Goal: Information Seeking & Learning: Learn about a topic

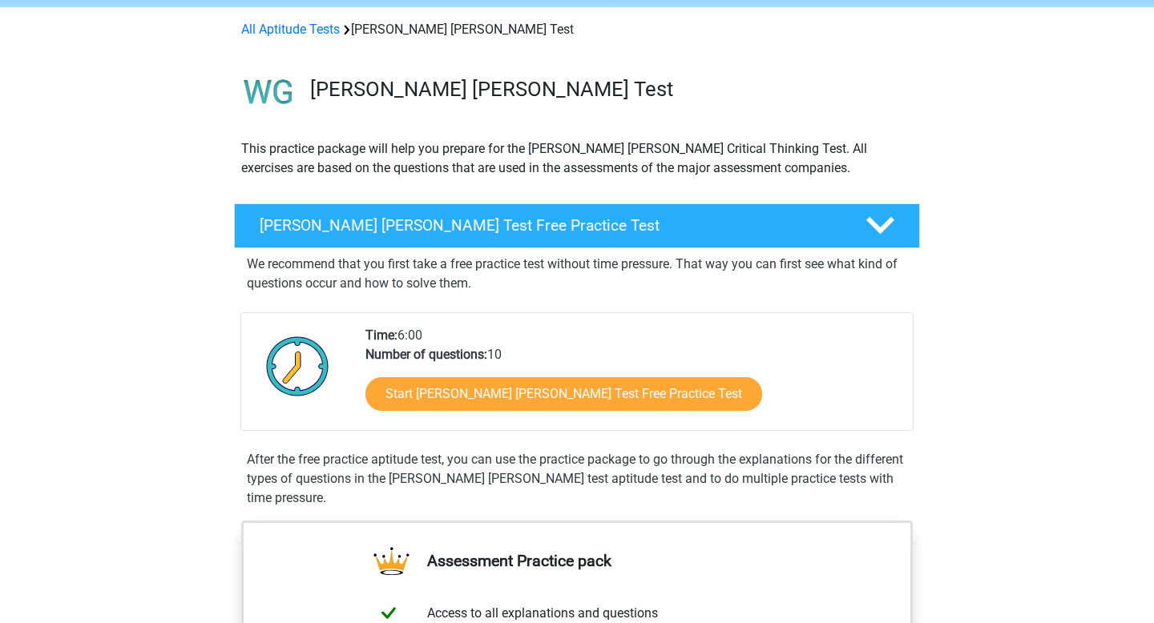
scroll to position [75, 0]
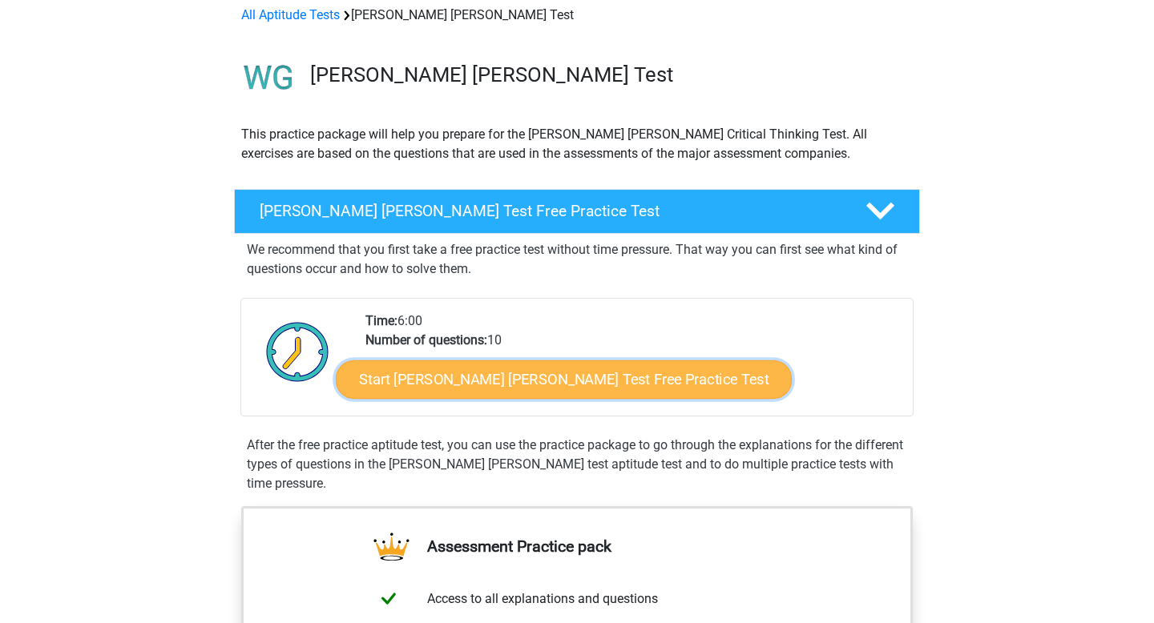
click at [427, 381] on link "Start Watson Glaser Test Free Practice Test" at bounding box center [564, 380] width 456 height 38
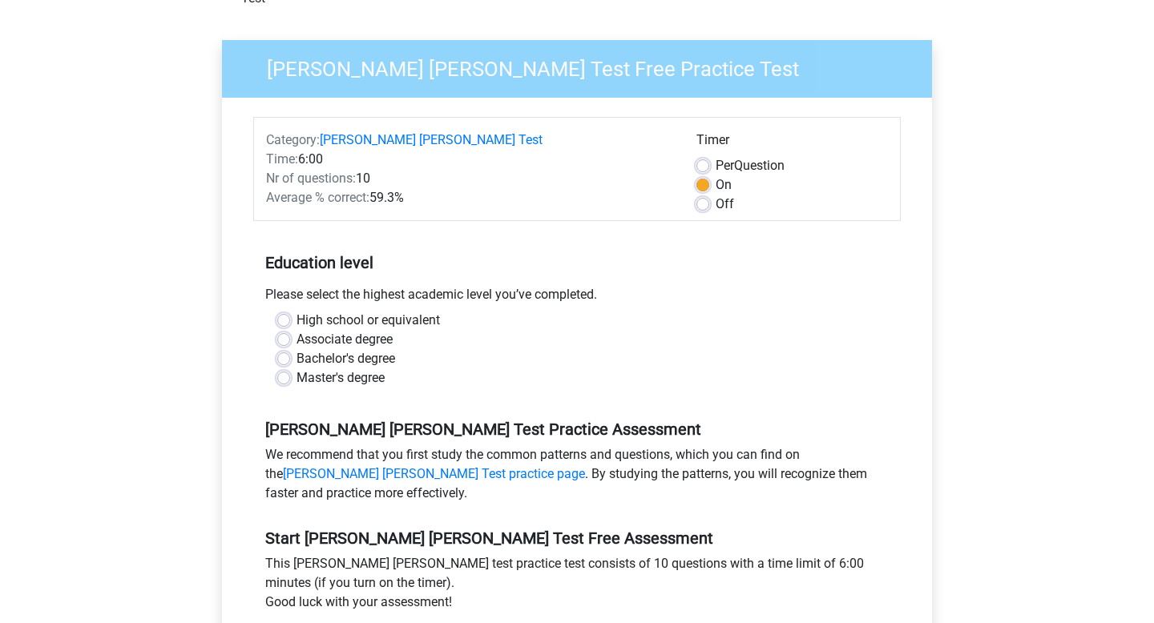
scroll to position [111, 0]
click at [362, 349] on label "Bachelor's degree" at bounding box center [345, 358] width 99 height 19
click at [290, 349] on input "Bachelor's degree" at bounding box center [283, 357] width 13 height 16
radio input "true"
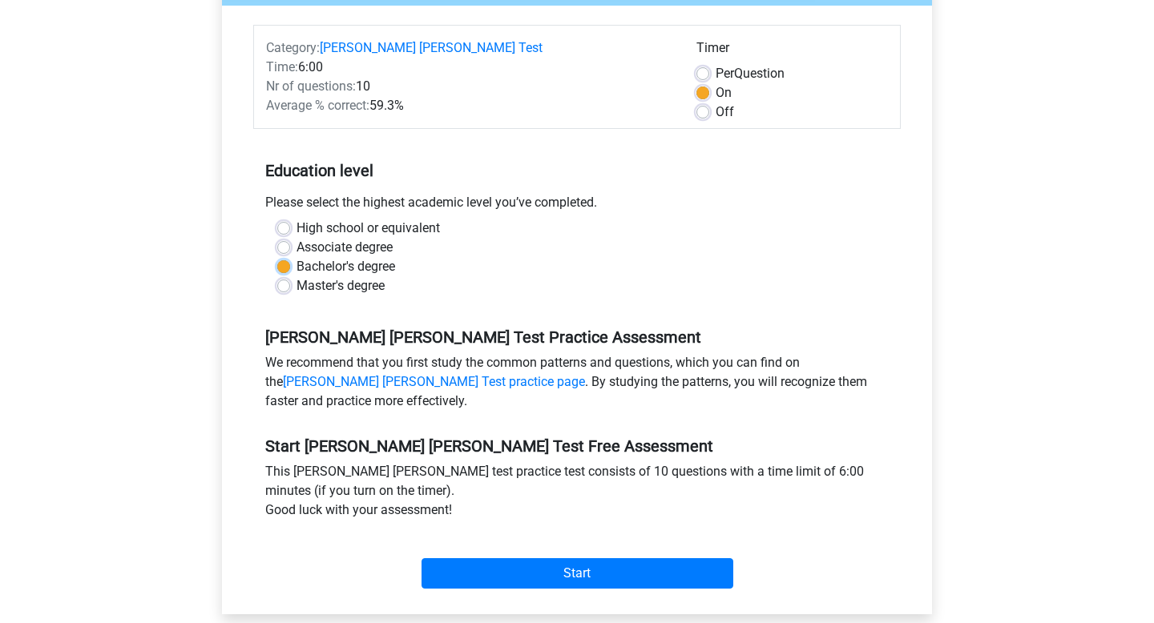
scroll to position [204, 0]
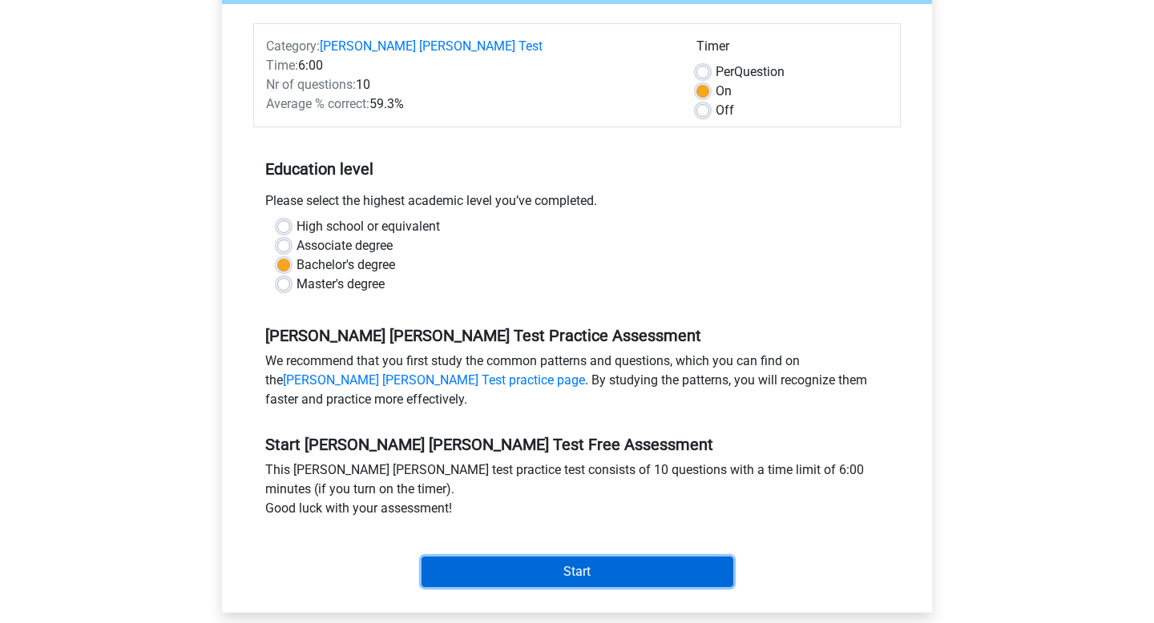
click at [502, 557] on input "Start" at bounding box center [577, 572] width 312 height 30
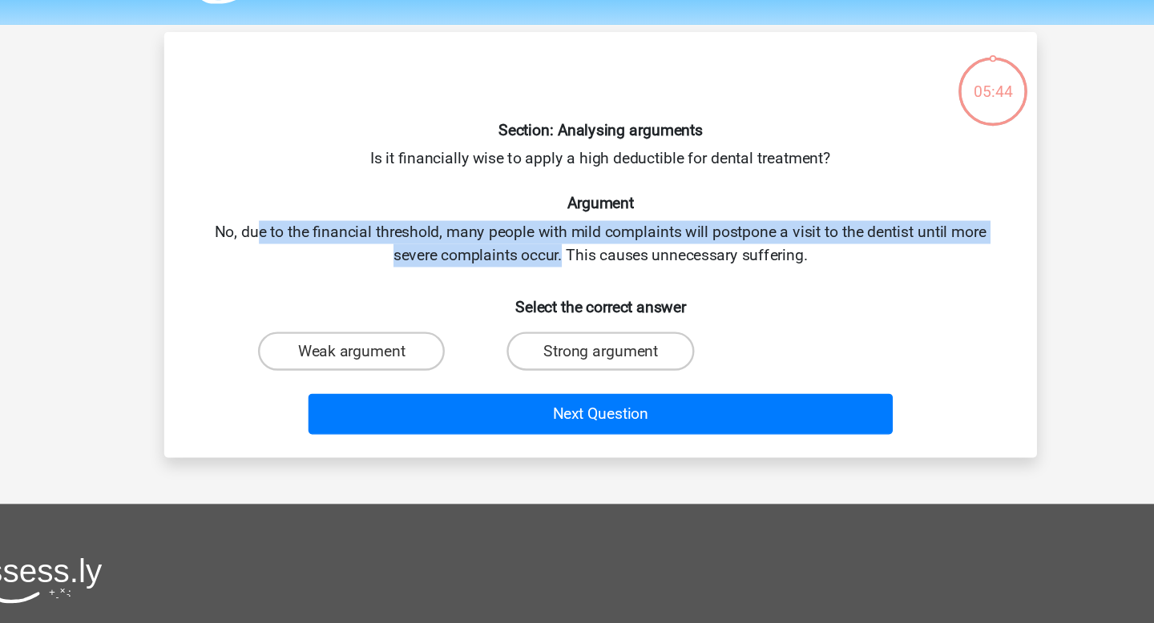
drag, startPoint x: 292, startPoint y: 248, endPoint x: 544, endPoint y: 258, distance: 251.8
click at [544, 258] on div "Section: Analysing arguments Is it financially wise to apply a high deductible …" at bounding box center [577, 250] width 710 height 327
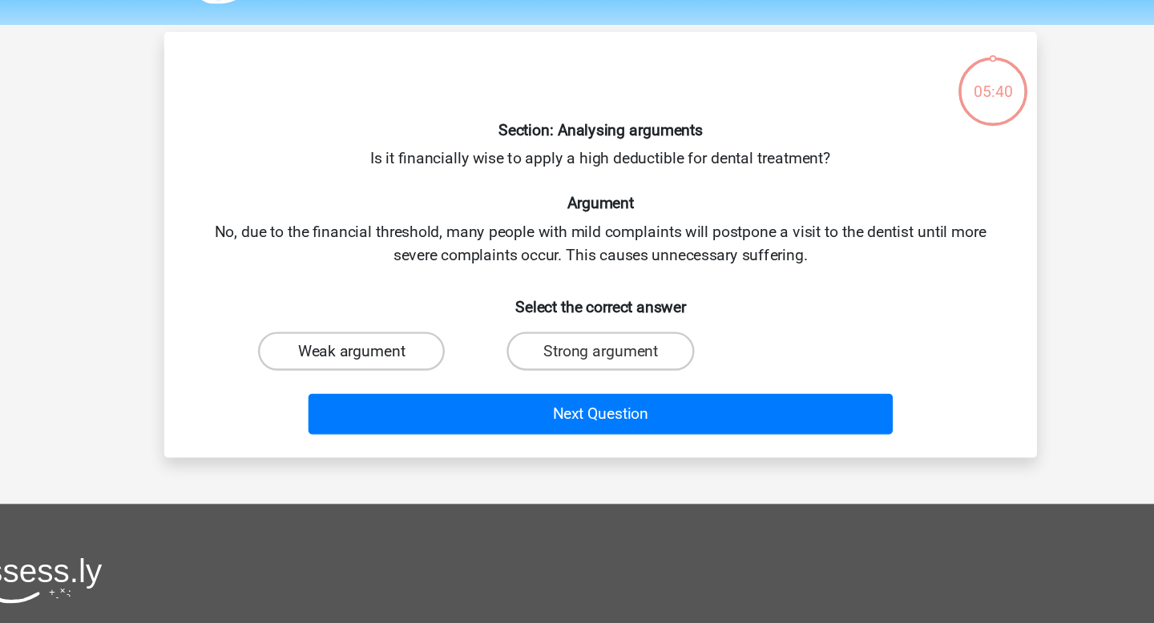
click at [404, 343] on label "Weak argument" at bounding box center [370, 338] width 155 height 32
click at [381, 343] on input "Weak argument" at bounding box center [376, 343] width 10 height 10
radio input "true"
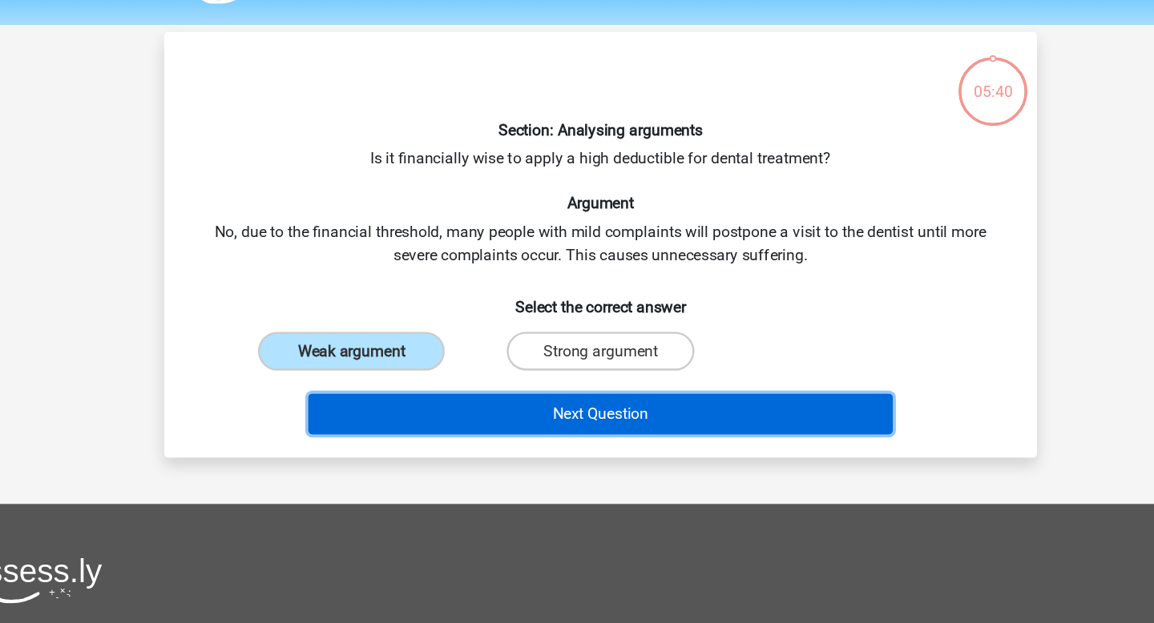
click at [475, 390] on button "Next Question" at bounding box center [577, 390] width 485 height 34
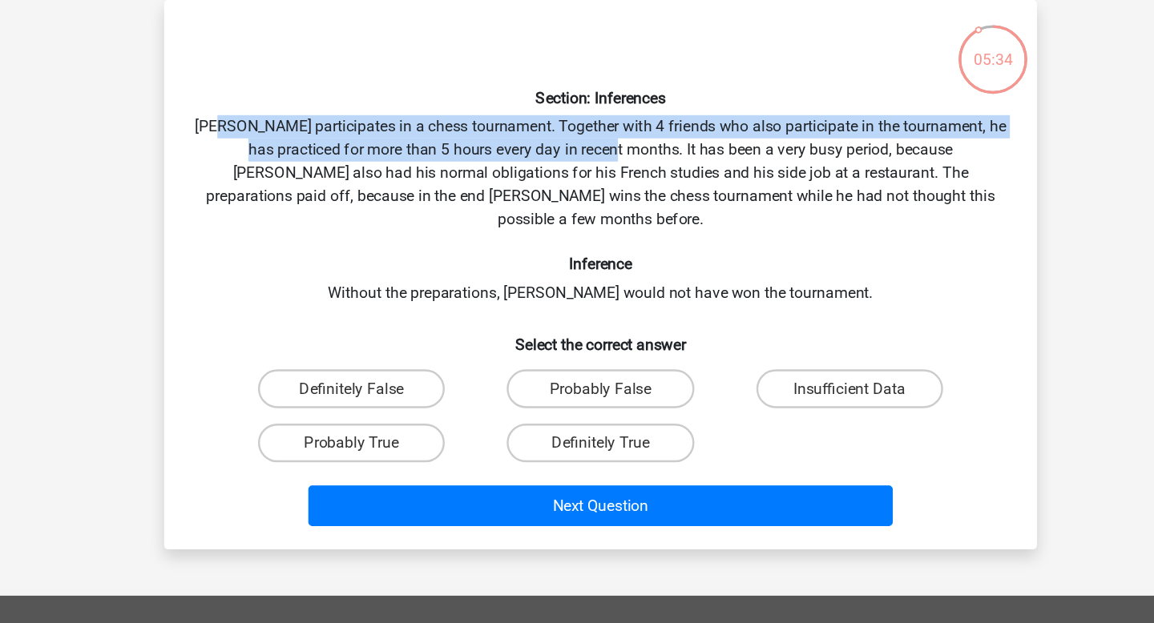
drag, startPoint x: 280, startPoint y: 182, endPoint x: 586, endPoint y: 198, distance: 305.7
click at [586, 198] on div "Section: Inferences Pablo participates in a chess tournament. Together with 4 f…" at bounding box center [577, 301] width 710 height 429
click at [587, 198] on div "Section: Inferences Pablo participates in a chess tournament. Together with 4 f…" at bounding box center [577, 301] width 710 height 429
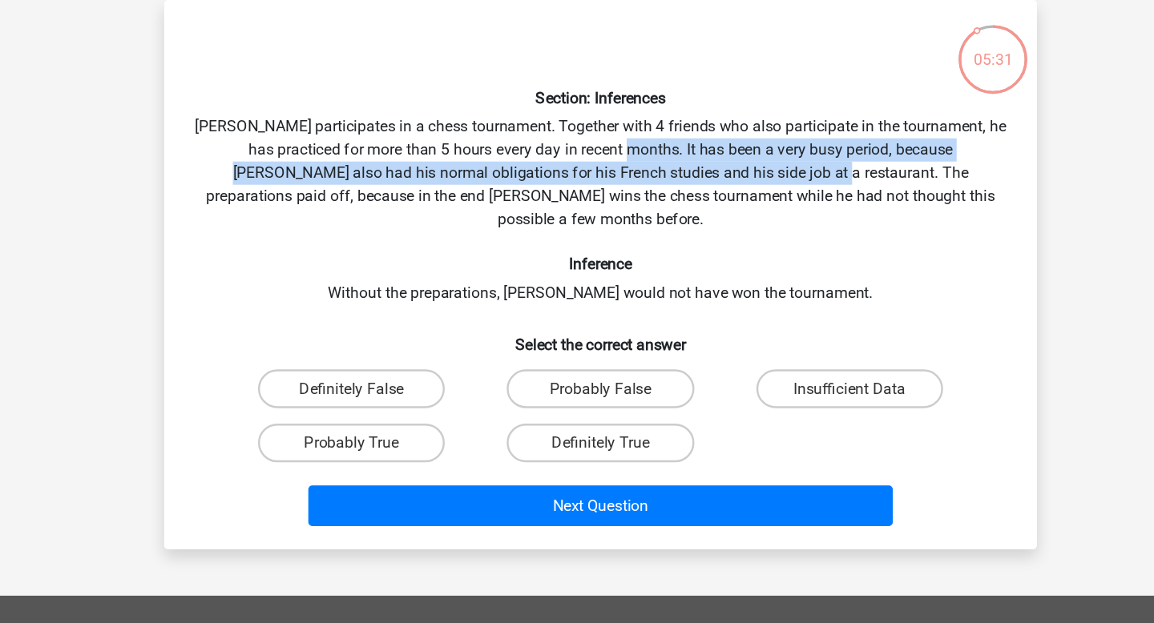
drag, startPoint x: 591, startPoint y: 198, endPoint x: 689, endPoint y: 222, distance: 100.7
click at [691, 216] on div "Section: Inferences Pablo participates in a chess tournament. Together with 4 f…" at bounding box center [577, 301] width 710 height 429
click at [689, 225] on div "Section: Inferences Pablo participates in a chess tournament. Together with 4 f…" at bounding box center [577, 301] width 710 height 429
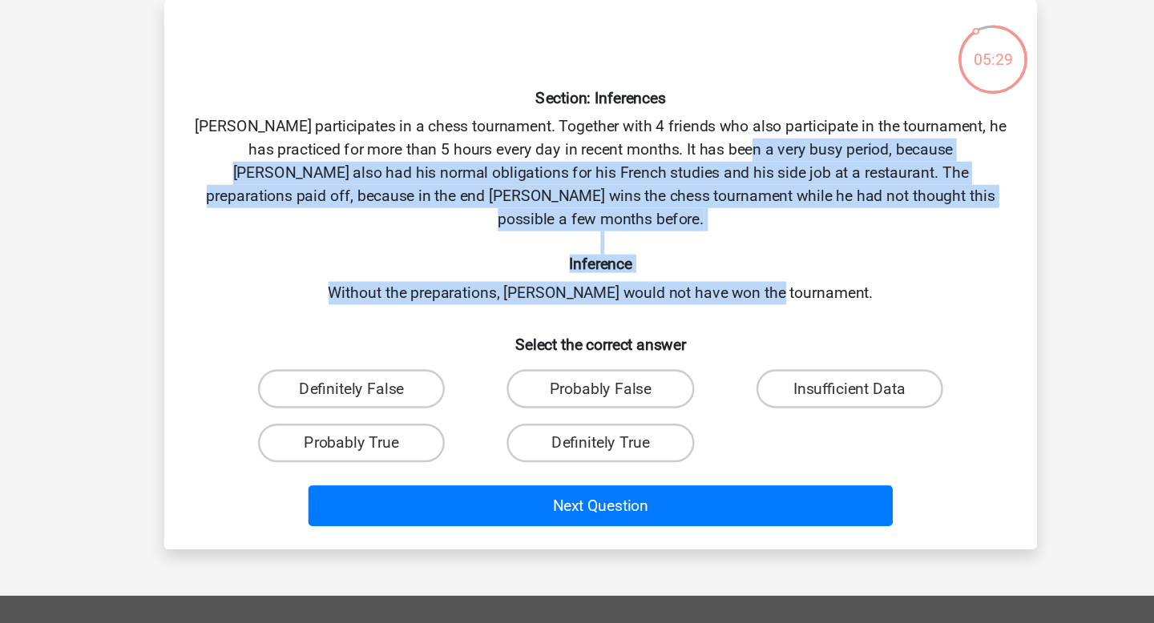
drag, startPoint x: 689, startPoint y: 207, endPoint x: 750, endPoint y: 289, distance: 102.6
click at [751, 289] on div "Section: Inferences Pablo participates in a chess tournament. Together with 4 f…" at bounding box center [577, 301] width 710 height 429
click at [750, 289] on div "Section: Inferences Pablo participates in a chess tournament. Together with 4 f…" at bounding box center [577, 301] width 710 height 429
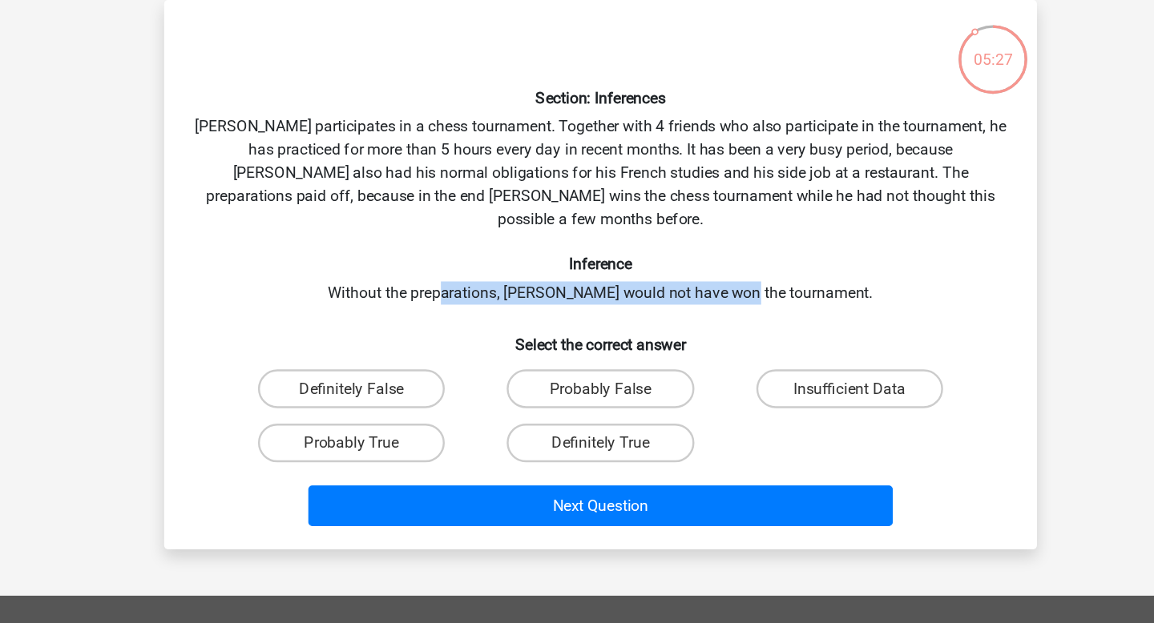
drag, startPoint x: 476, startPoint y: 295, endPoint x: 717, endPoint y: 296, distance: 241.2
click at [717, 296] on div "Section: Inferences Pablo participates in a chess tournament. Together with 4 f…" at bounding box center [577, 301] width 710 height 429
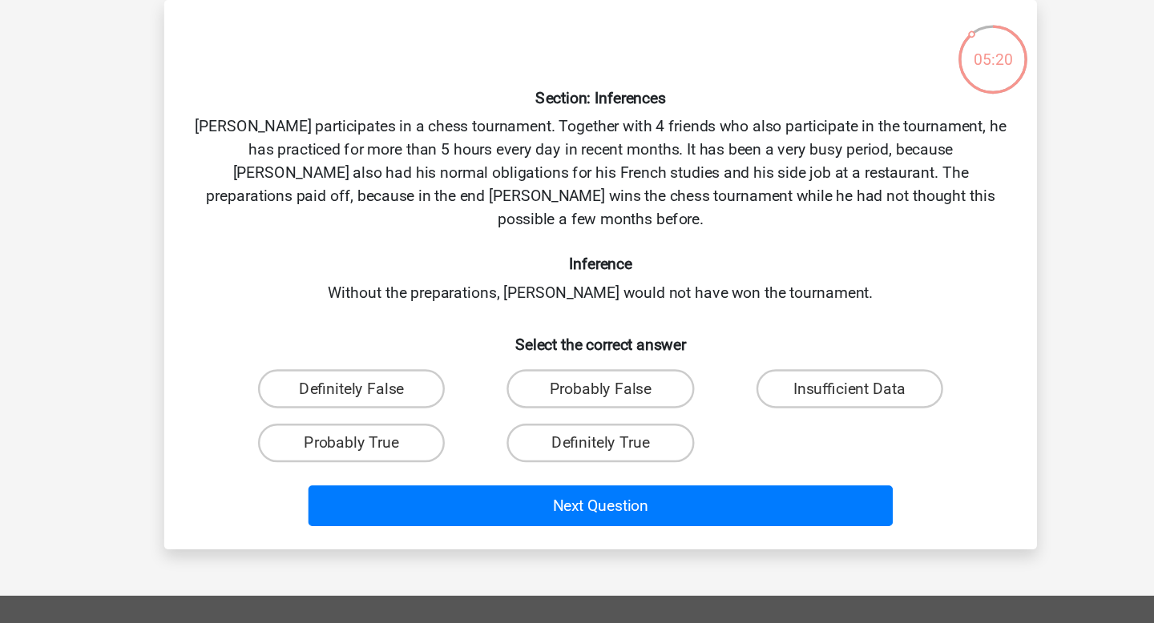
drag, startPoint x: 760, startPoint y: 379, endPoint x: 451, endPoint y: 409, distance: 310.7
click at [452, 408] on div "Definitely False Probably False Insufficient Data Probably True Definitely True" at bounding box center [577, 418] width 619 height 90
drag, startPoint x: 405, startPoint y: 423, endPoint x: 808, endPoint y: 380, distance: 404.5
click at [808, 380] on div "Definitely False Probably False Insufficient Data Probably True Definitely True" at bounding box center [577, 418] width 619 height 90
click at [808, 380] on label "Insufficient Data" at bounding box center [783, 396] width 155 height 32
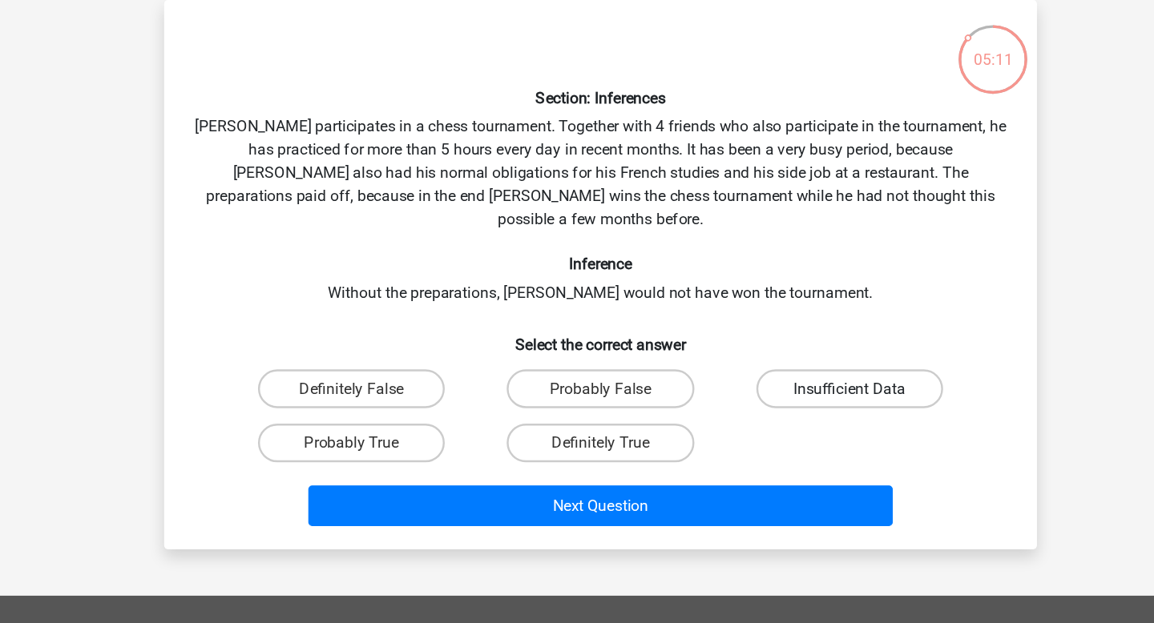
click at [793, 396] on input "Insufficient Data" at bounding box center [788, 401] width 10 height 10
radio input "true"
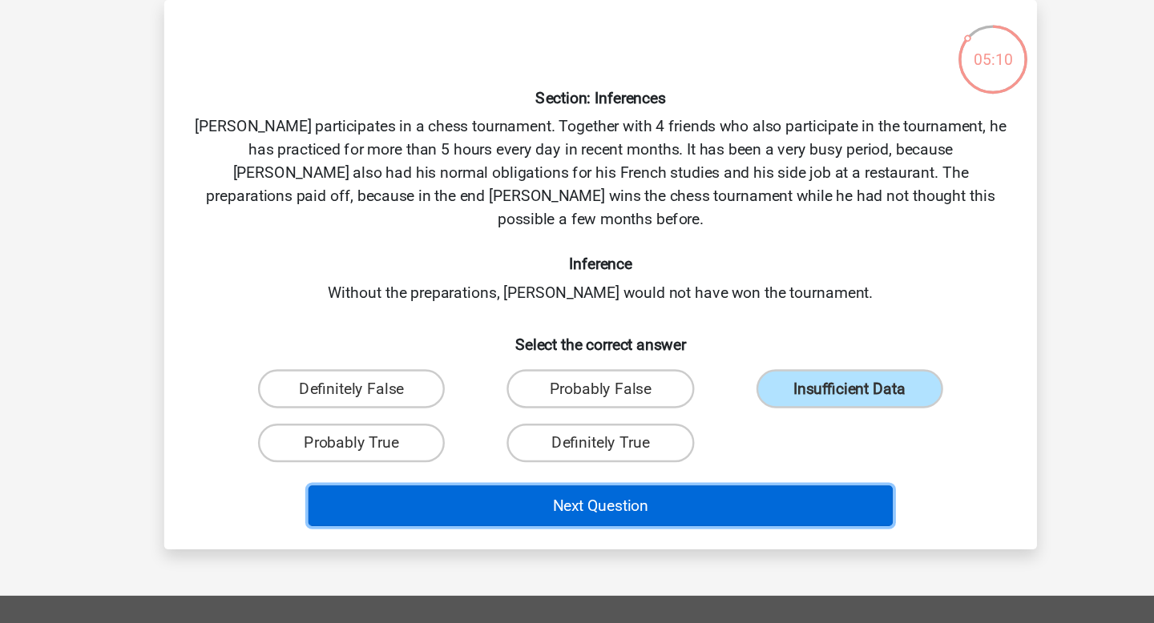
click at [690, 483] on button "Next Question" at bounding box center [577, 493] width 485 height 34
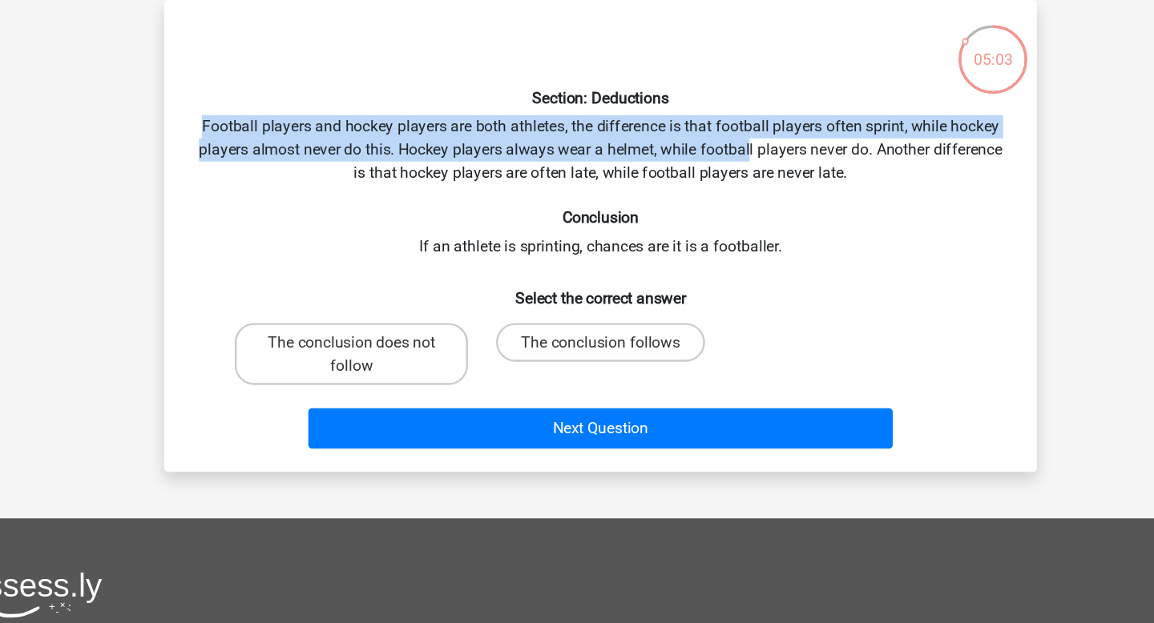
drag, startPoint x: 245, startPoint y: 177, endPoint x: 696, endPoint y: 198, distance: 451.6
click at [699, 198] on div "Section: Deductions Football players and hockey players are both athletes, the …" at bounding box center [577, 269] width 710 height 365
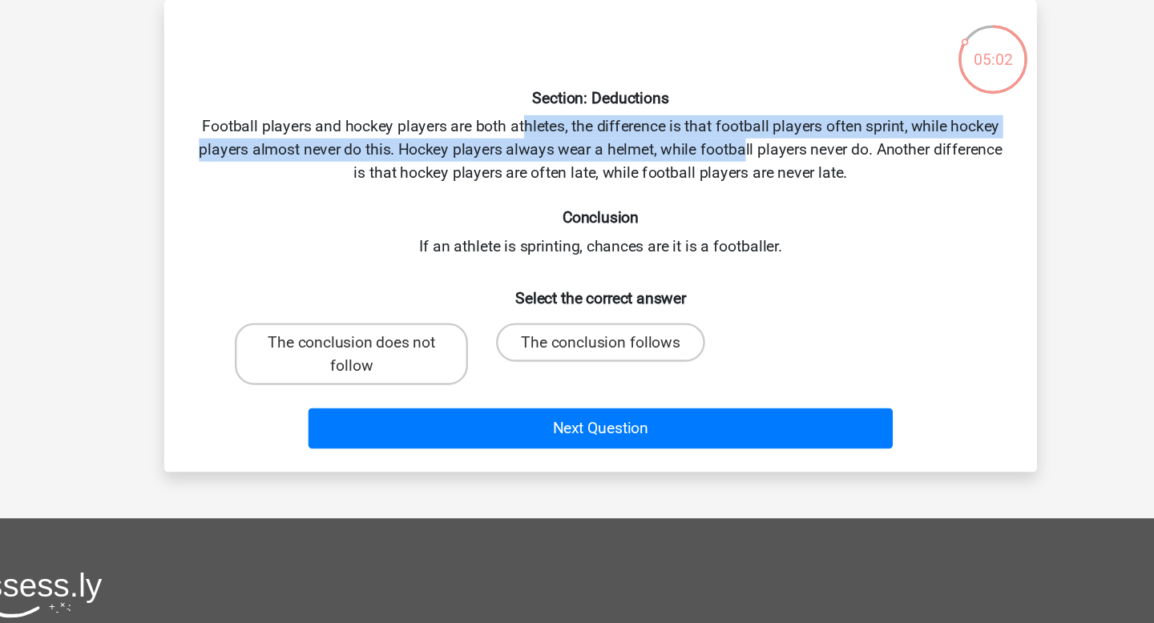
drag, startPoint x: 696, startPoint y: 198, endPoint x: 514, endPoint y: 187, distance: 182.2
click at [514, 187] on div "Section: Deductions Football players and hockey players are both athletes, the …" at bounding box center [577, 269] width 710 height 365
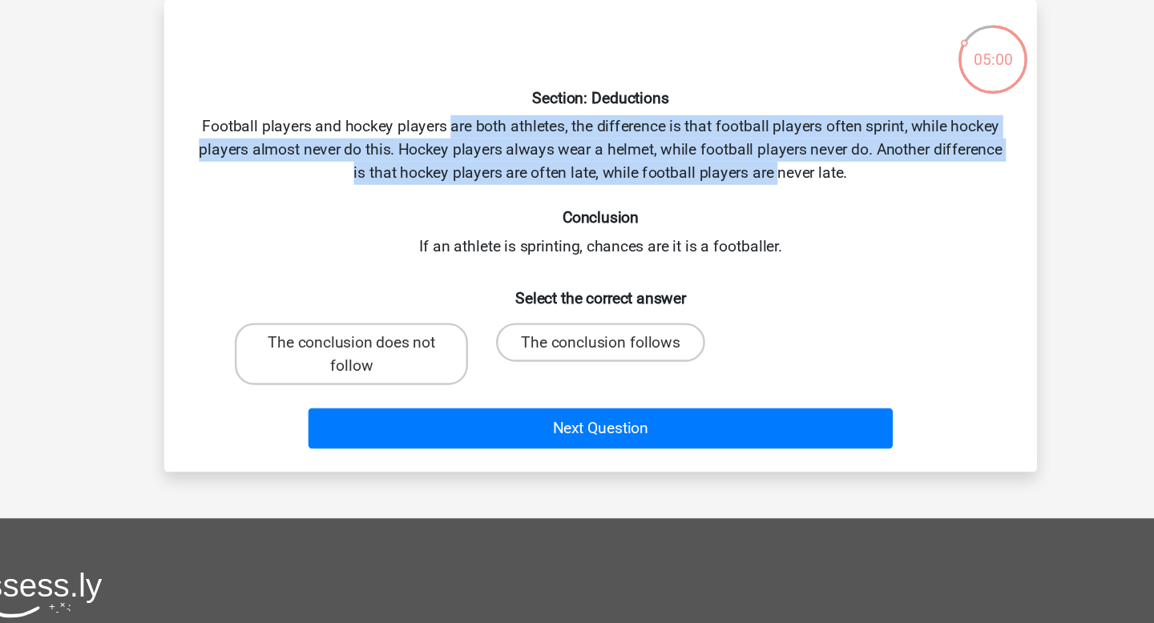
drag, startPoint x: 450, startPoint y: 187, endPoint x: 726, endPoint y: 224, distance: 278.0
click at [725, 222] on div "Section: Deductions Football players and hockey players are both athletes, the …" at bounding box center [577, 269] width 710 height 365
click at [726, 224] on div "Section: Deductions Football players and hockey players are both athletes, the …" at bounding box center [577, 269] width 710 height 365
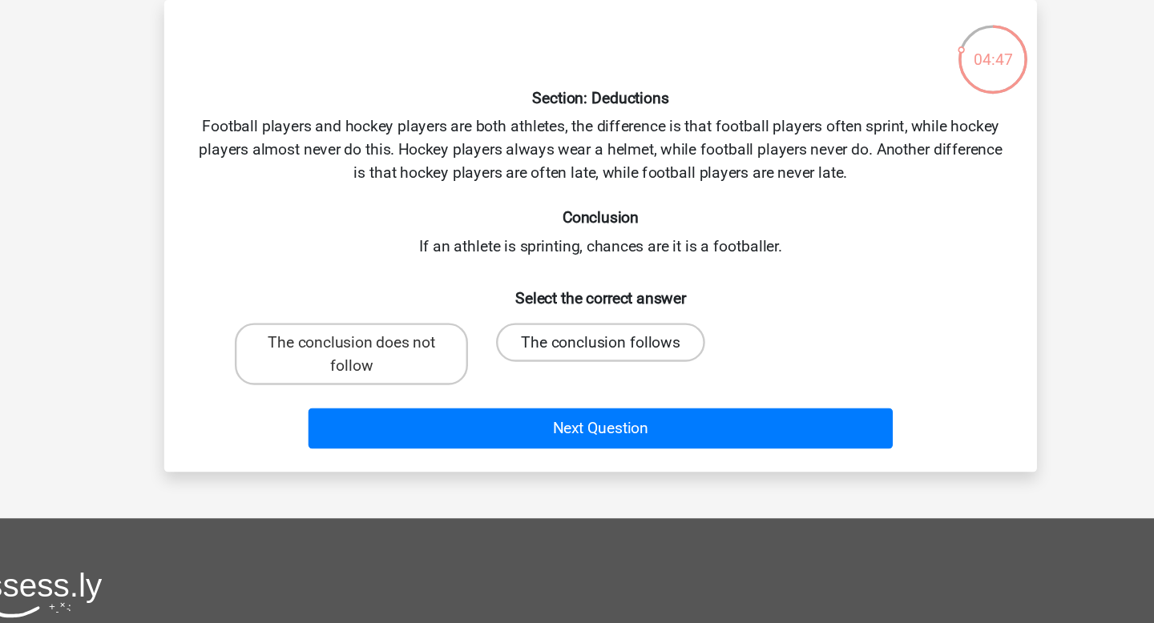
click at [599, 358] on label "The conclusion follows" at bounding box center [576, 357] width 173 height 32
click at [587, 358] on input "The conclusion follows" at bounding box center [582, 362] width 10 height 10
radio input "true"
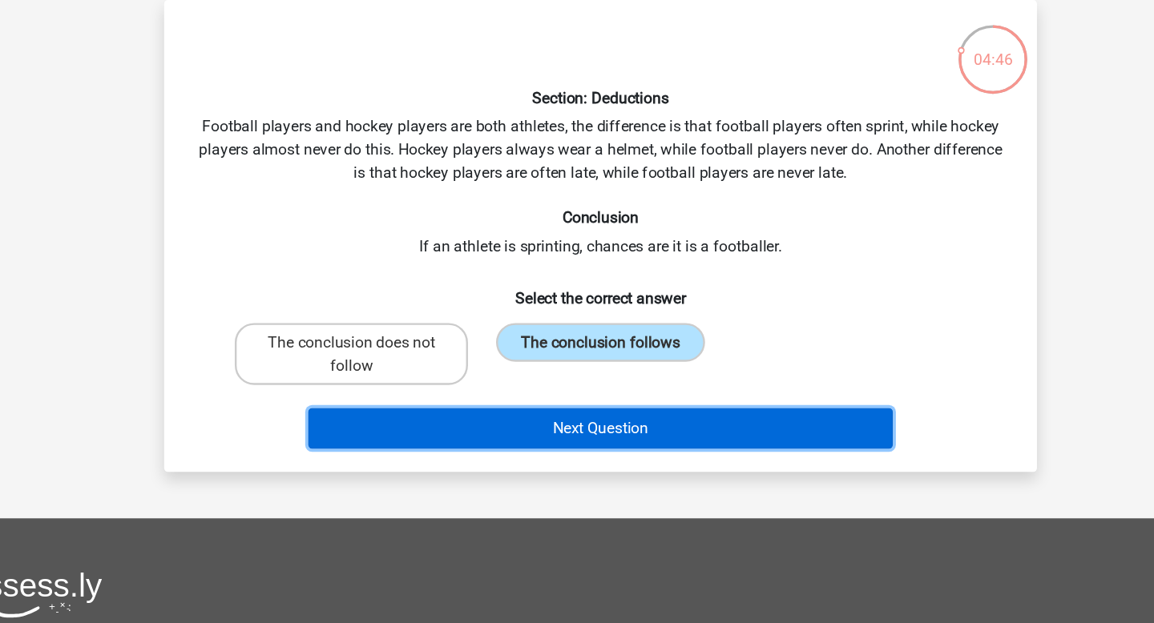
click at [594, 435] on button "Next Question" at bounding box center [577, 429] width 485 height 34
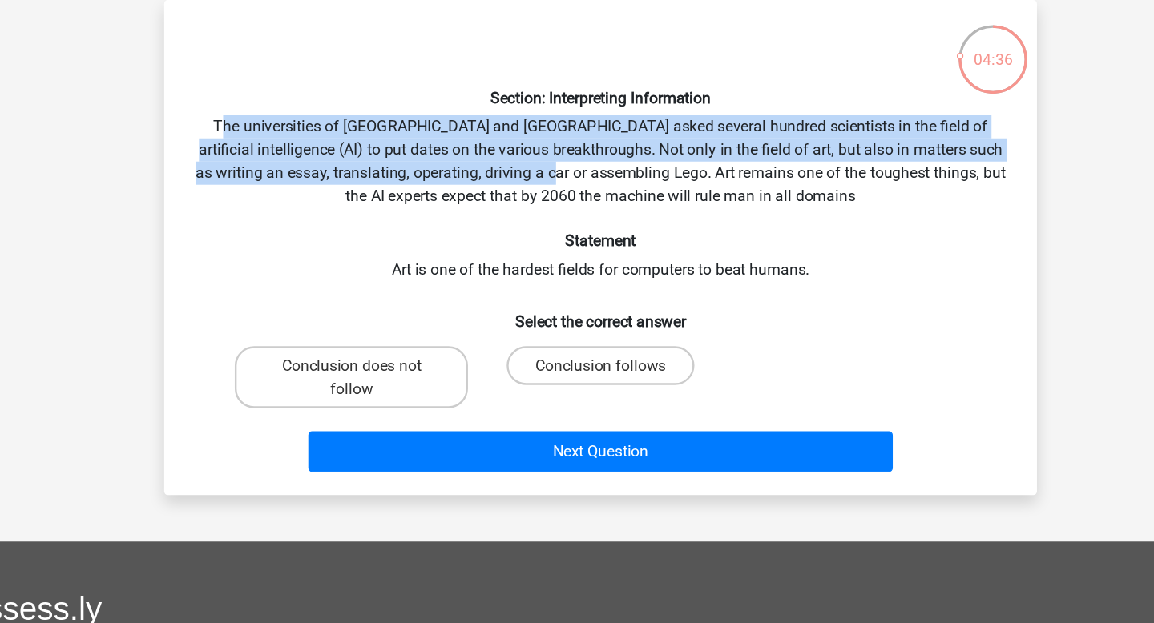
drag, startPoint x: 264, startPoint y: 179, endPoint x: 587, endPoint y: 208, distance: 324.3
click at [585, 210] on div "Section: Interpreting Information The universities of Oxford and Yale asked sev…" at bounding box center [577, 279] width 710 height 385
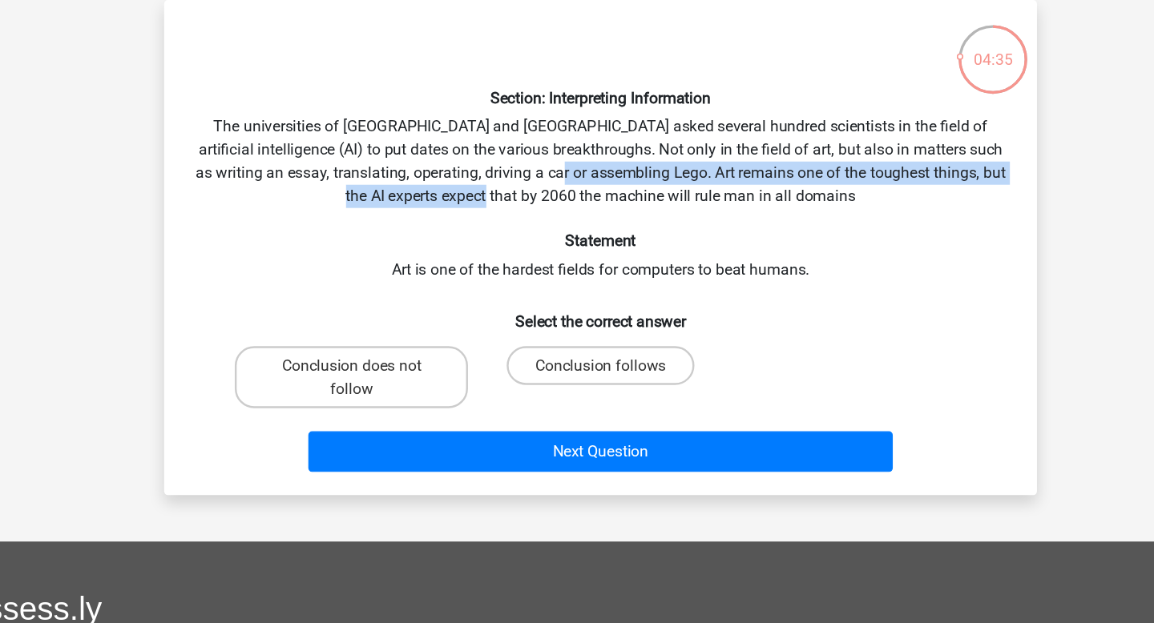
drag, startPoint x: 587, startPoint y: 208, endPoint x: 581, endPoint y: 231, distance: 23.3
click at [584, 229] on div "Section: Interpreting Information The universities of Oxford and Yale asked sev…" at bounding box center [577, 279] width 710 height 385
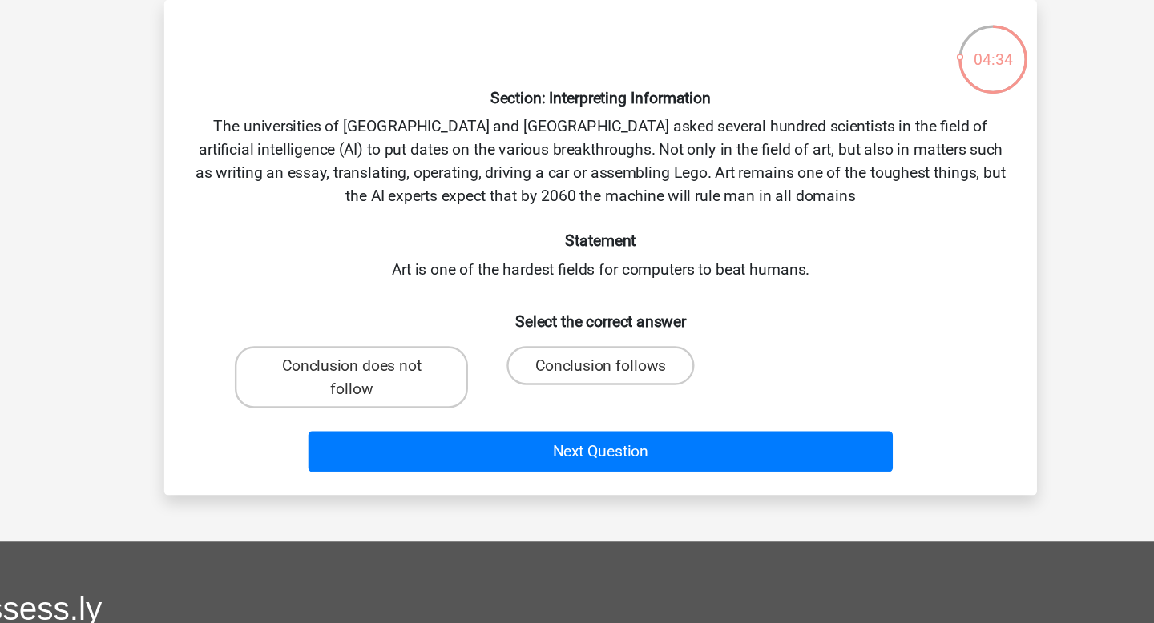
click at [523, 205] on div "Section: Interpreting Information The universities of Oxford and Yale asked sev…" at bounding box center [577, 279] width 710 height 385
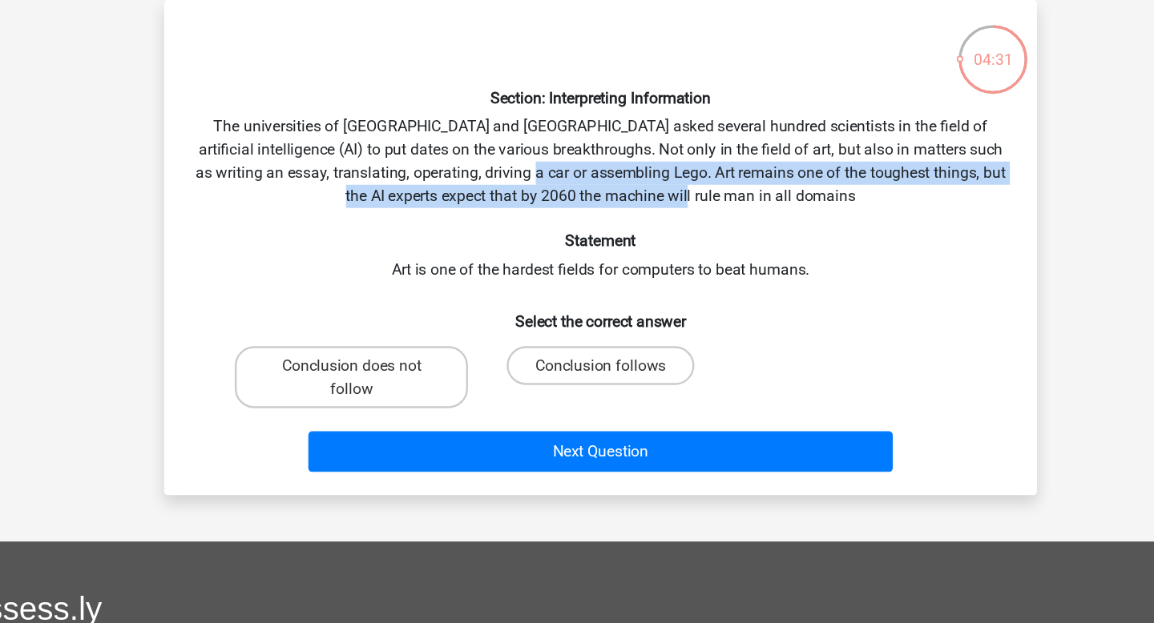
drag, startPoint x: 566, startPoint y: 215, endPoint x: 743, endPoint y: 245, distance: 178.9
click at [743, 245] on div "Section: Interpreting Information The universities of Oxford and Yale asked sev…" at bounding box center [577, 279] width 710 height 385
click at [578, 387] on label "Conclusion follows" at bounding box center [576, 377] width 155 height 32
click at [578, 387] on input "Conclusion follows" at bounding box center [582, 382] width 10 height 10
radio input "true"
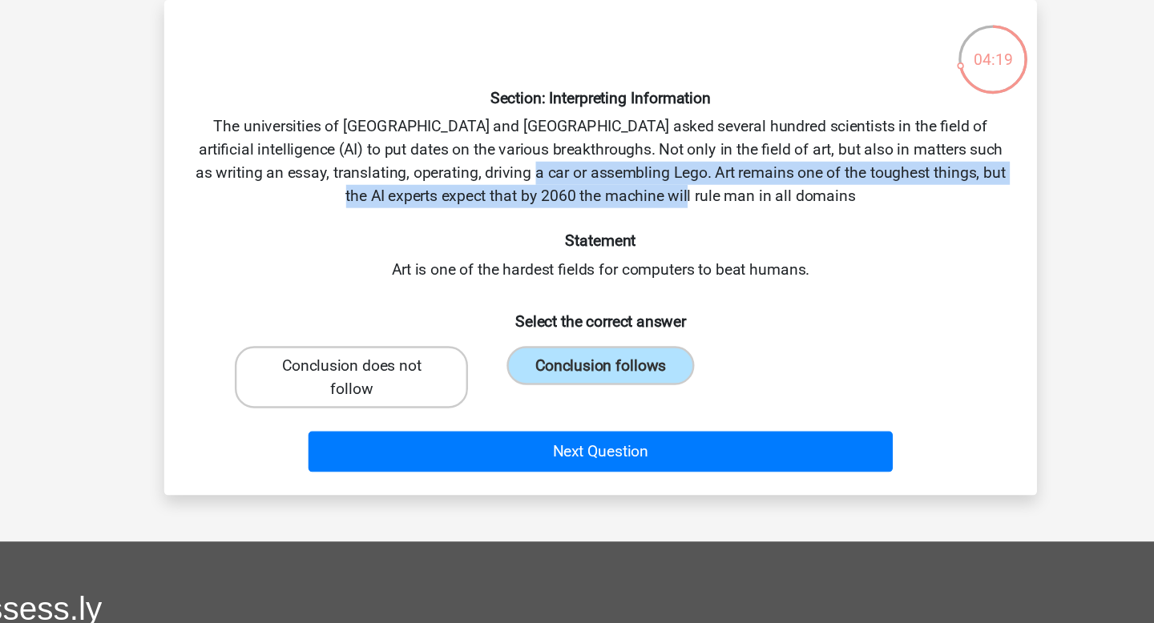
click at [398, 380] on label "Conclusion does not follow" at bounding box center [370, 386] width 193 height 51
click at [381, 380] on input "Conclusion does not follow" at bounding box center [376, 382] width 10 height 10
radio input "true"
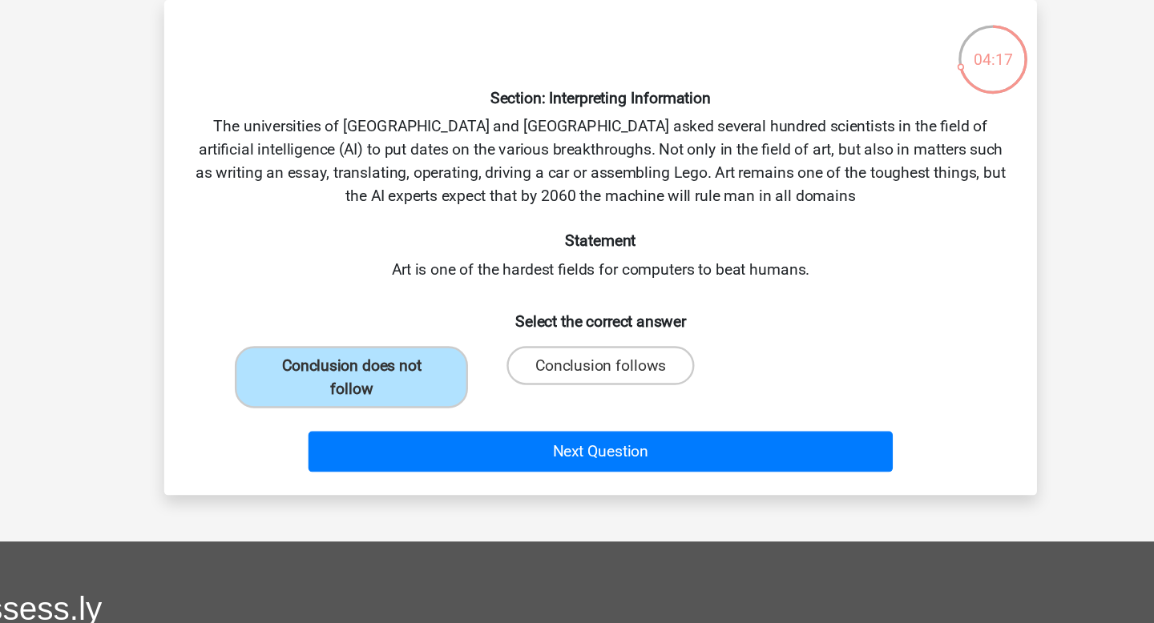
click at [526, 297] on div "Section: Interpreting Information The universities of Oxford and Yale asked sev…" at bounding box center [577, 279] width 710 height 385
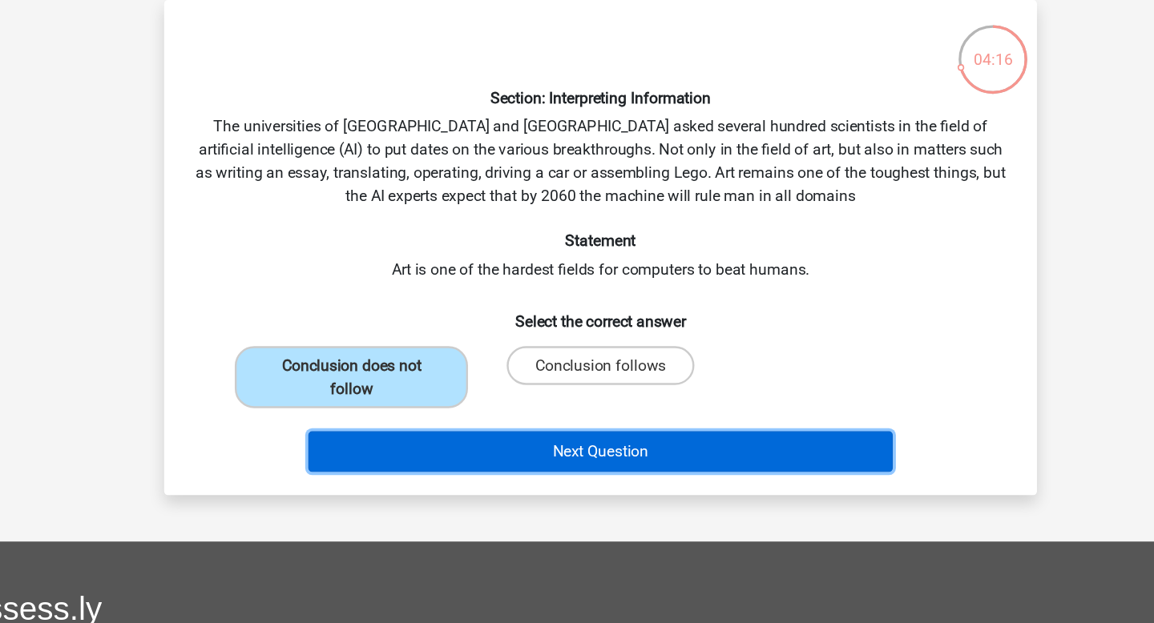
click at [530, 442] on button "Next Question" at bounding box center [577, 448] width 485 height 34
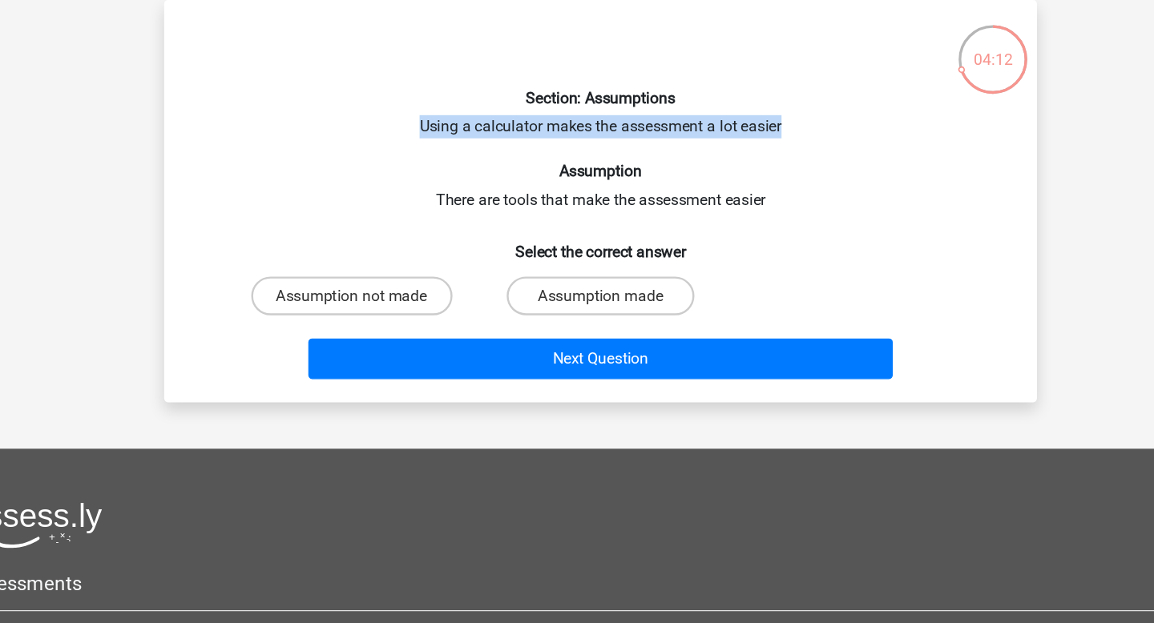
drag, startPoint x: 424, startPoint y: 180, endPoint x: 737, endPoint y: 179, distance: 313.3
click at [737, 179] on div "Section: Assumptions Using a calculator makes the assessment a lot easier Assum…" at bounding box center [577, 241] width 710 height 308
click at [622, 320] on label "Assumption made" at bounding box center [576, 319] width 155 height 32
click at [587, 320] on input "Assumption made" at bounding box center [582, 324] width 10 height 10
radio input "true"
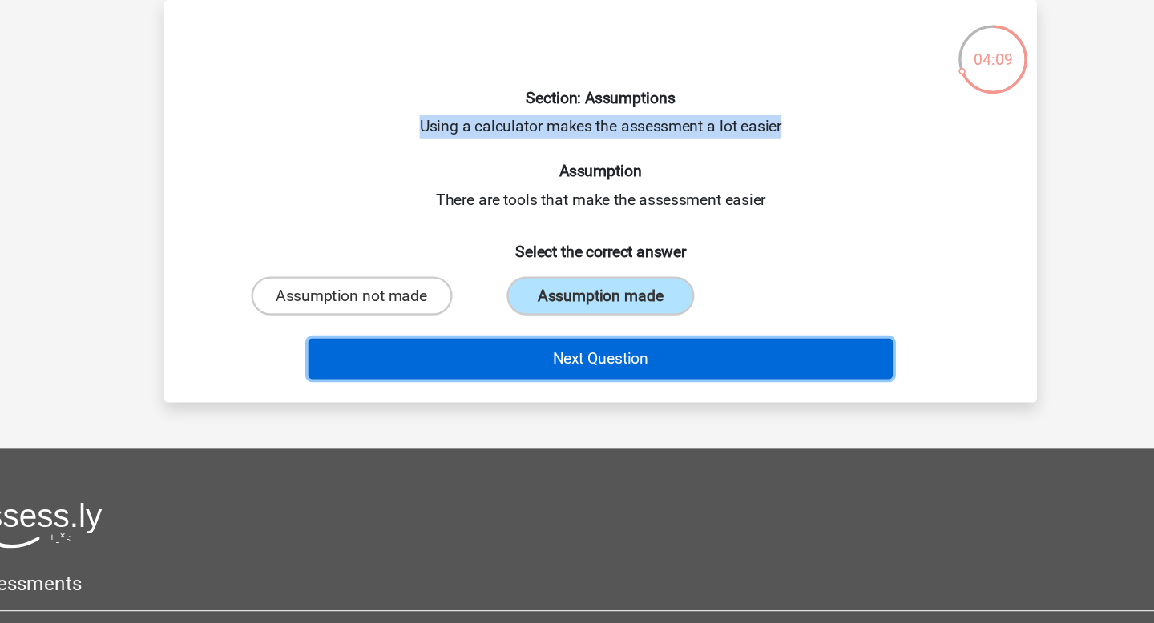
click at [616, 383] on button "Next Question" at bounding box center [577, 371] width 485 height 34
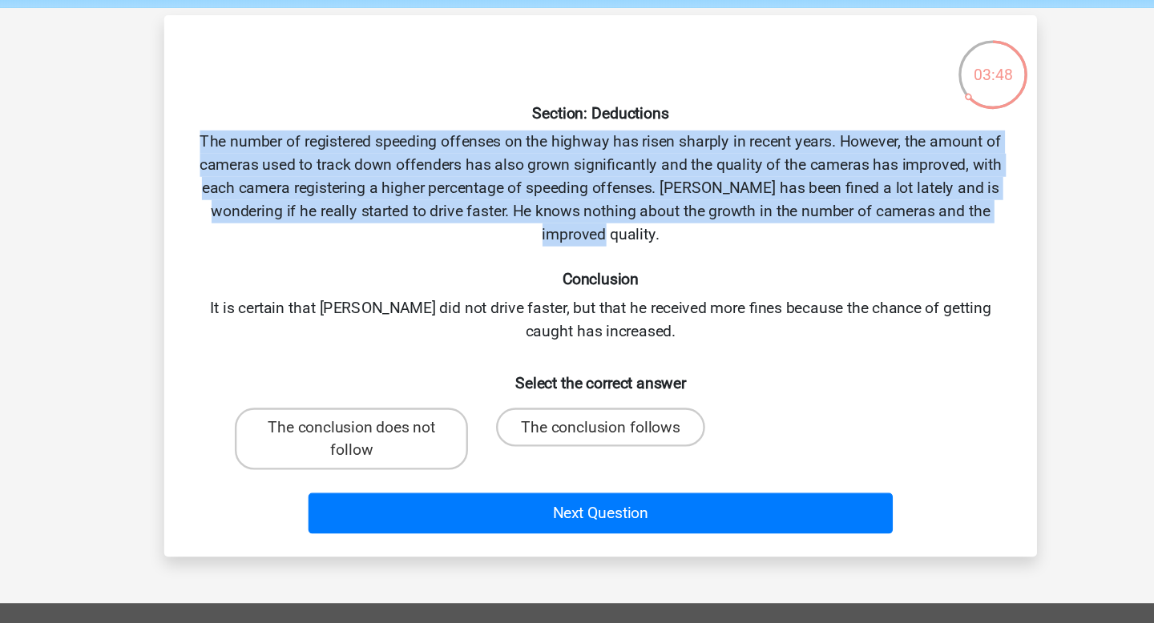
drag, startPoint x: 243, startPoint y: 174, endPoint x: 592, endPoint y: 247, distance: 356.9
click at [592, 247] on div "Section: Deductions The number of registered speeding offenses on the highway h…" at bounding box center [577, 298] width 710 height 423
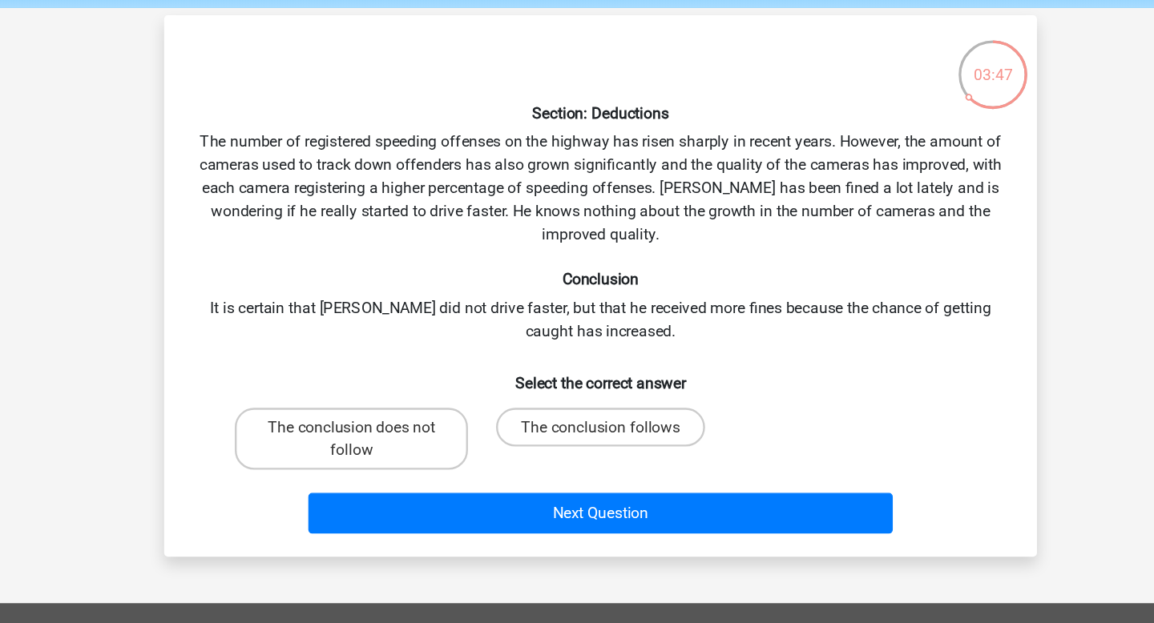
click at [434, 308] on div "Section: Deductions The number of registered speeding offenses on the highway h…" at bounding box center [577, 298] width 710 height 423
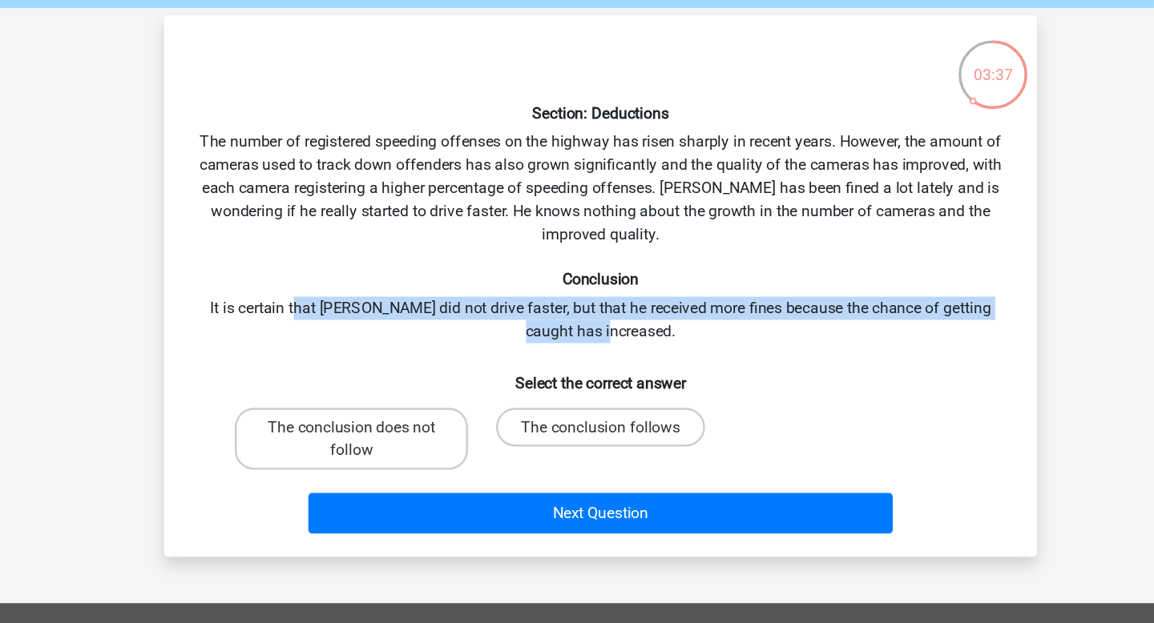
drag, startPoint x: 319, startPoint y: 317, endPoint x: 602, endPoint y: 342, distance: 283.9
click at [602, 342] on div "Section: Deductions The number of registered speeding offenses on the highway h…" at bounding box center [577, 298] width 710 height 423
click at [433, 429] on label "The conclusion does not follow" at bounding box center [370, 424] width 193 height 51
click at [381, 425] on input "The conclusion does not follow" at bounding box center [376, 420] width 10 height 10
radio input "true"
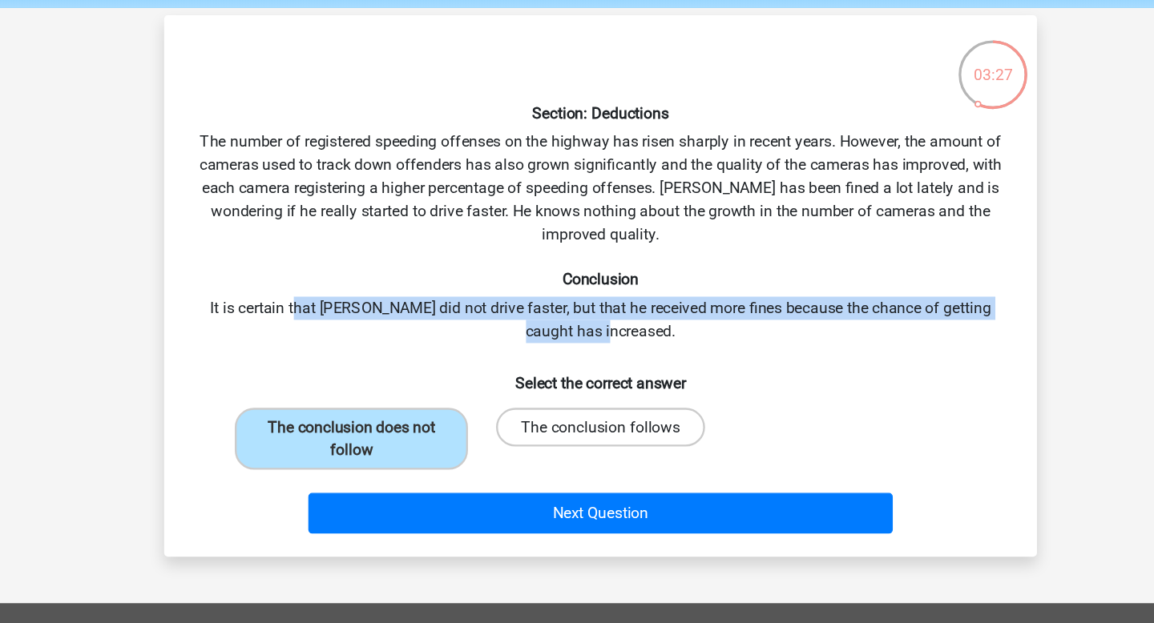
click at [532, 416] on label "The conclusion follows" at bounding box center [576, 415] width 173 height 32
click at [577, 416] on input "The conclusion follows" at bounding box center [582, 420] width 10 height 10
radio input "true"
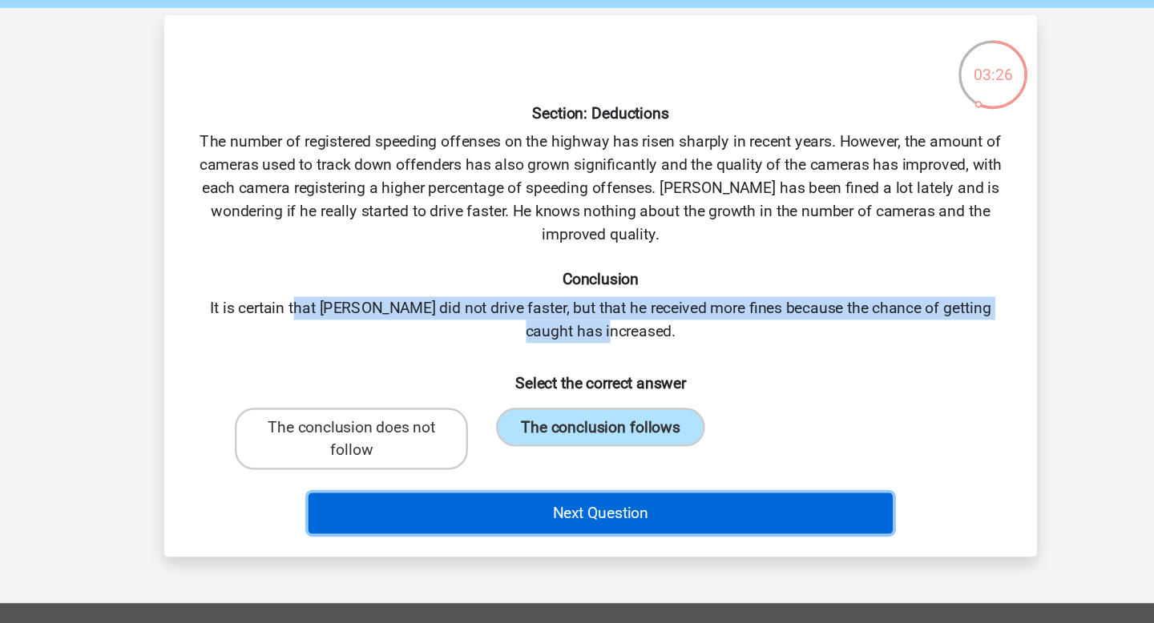
click at [538, 490] on button "Next Question" at bounding box center [577, 487] width 485 height 34
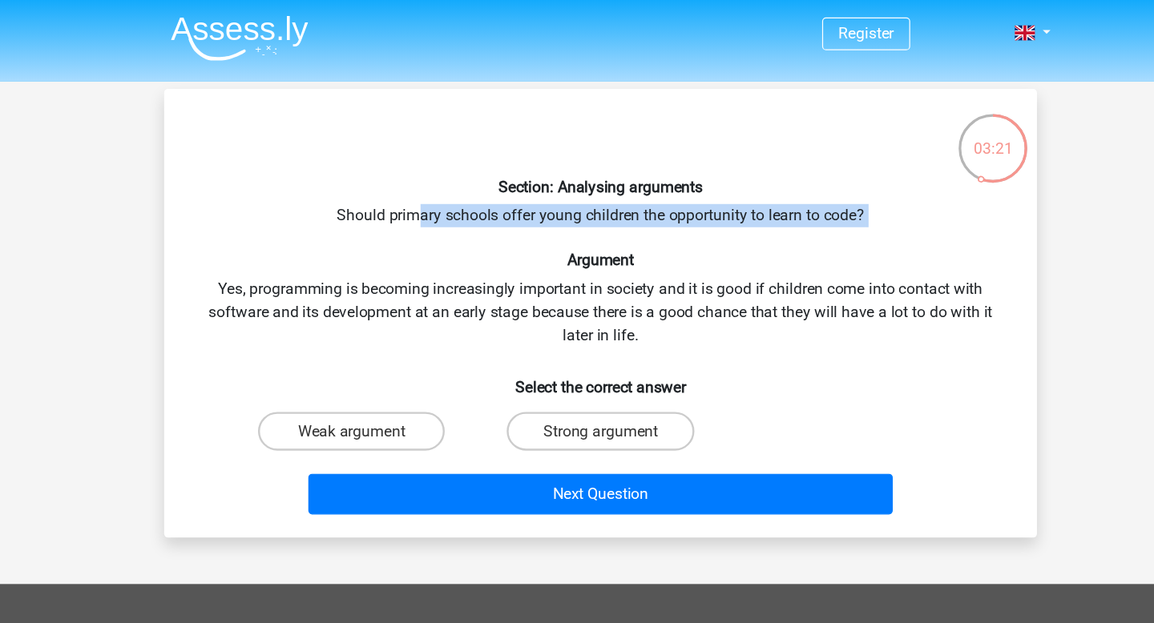
drag, startPoint x: 422, startPoint y: 184, endPoint x: 722, endPoint y: 187, distance: 299.7
click at [721, 188] on div "Section: Analysing arguments Should primary schools offer young children the op…" at bounding box center [577, 260] width 710 height 346
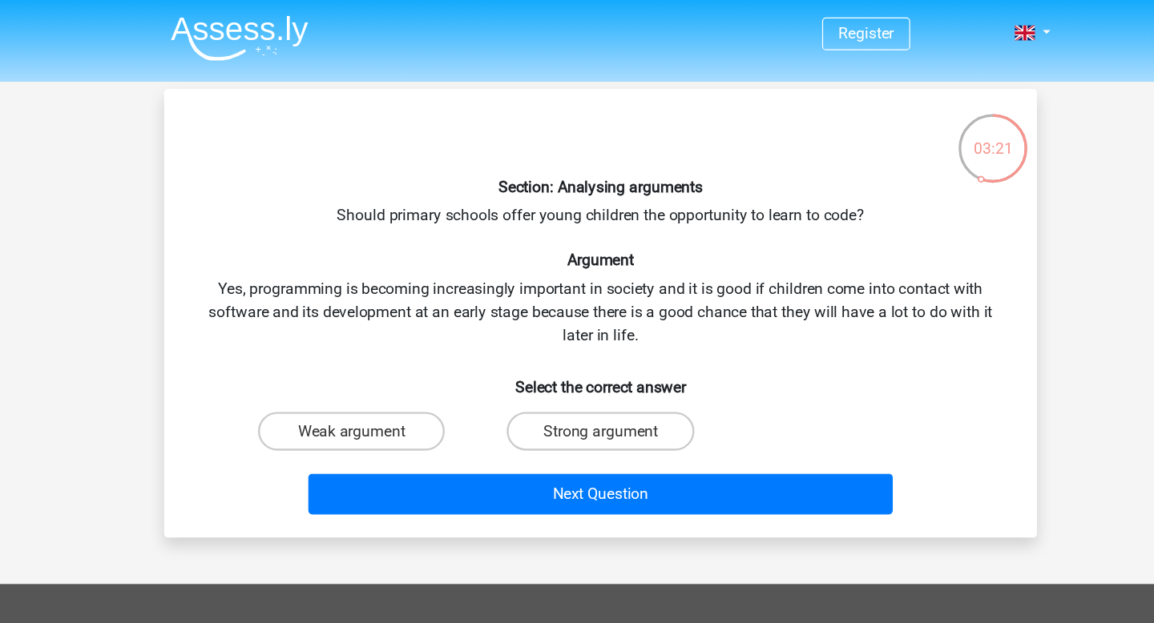
click at [409, 238] on div "Section: Analysing arguments Should primary schools offer young children the op…" at bounding box center [577, 260] width 710 height 346
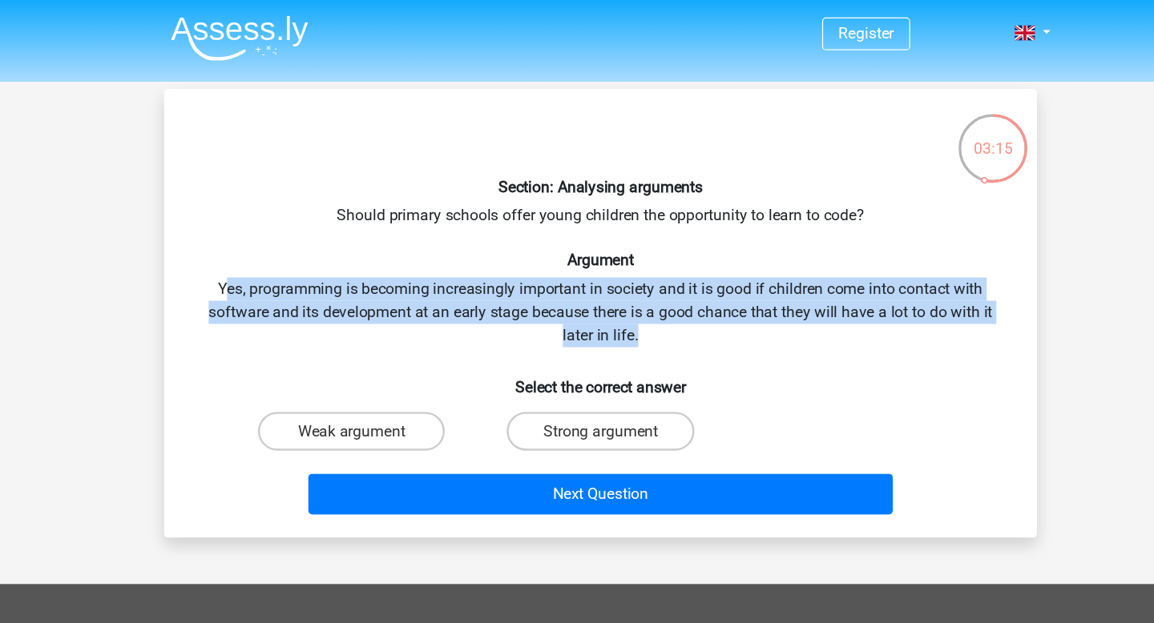
drag, startPoint x: 264, startPoint y: 241, endPoint x: 631, endPoint y: 286, distance: 368.9
click at [631, 286] on div "Section: Analysing arguments Should primary schools offer young children the op…" at bounding box center [577, 260] width 710 height 346
click at [385, 356] on label "Weak argument" at bounding box center [370, 357] width 155 height 32
click at [381, 357] on input "Weak argument" at bounding box center [376, 362] width 10 height 10
radio input "true"
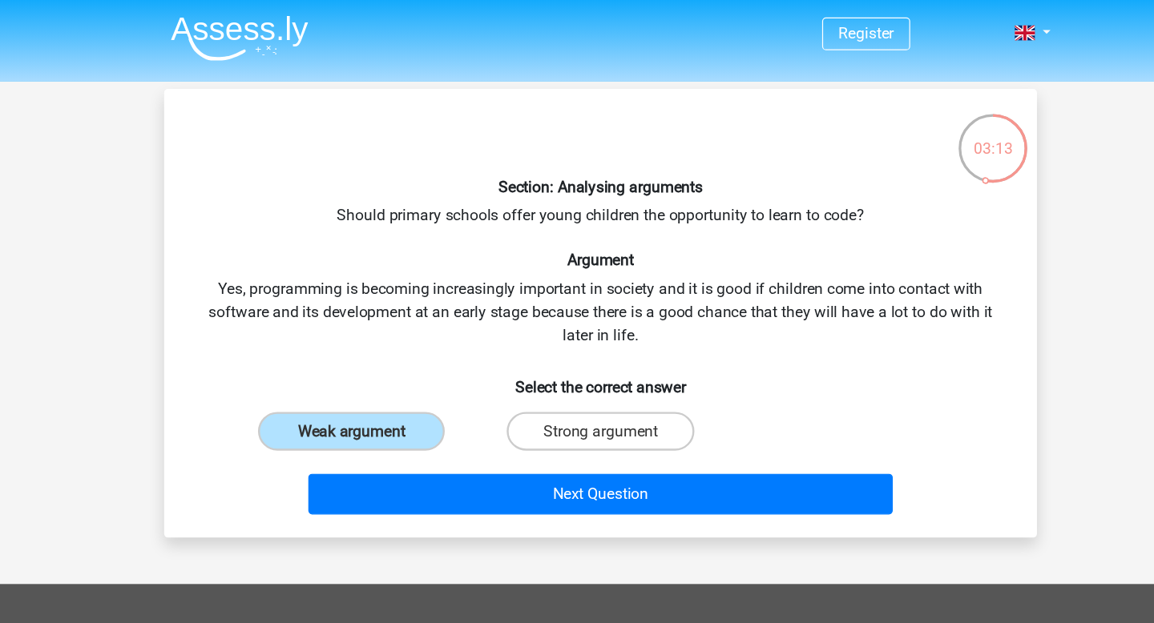
click at [569, 429] on div "Next Question" at bounding box center [577, 413] width 619 height 40
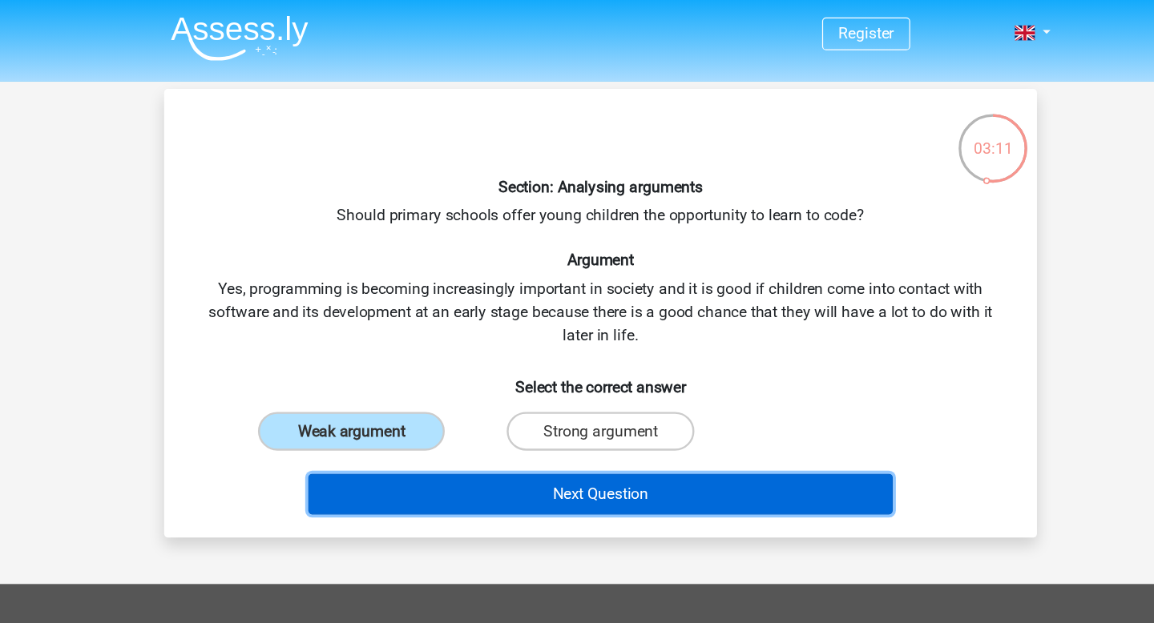
click at [503, 409] on button "Next Question" at bounding box center [577, 410] width 485 height 34
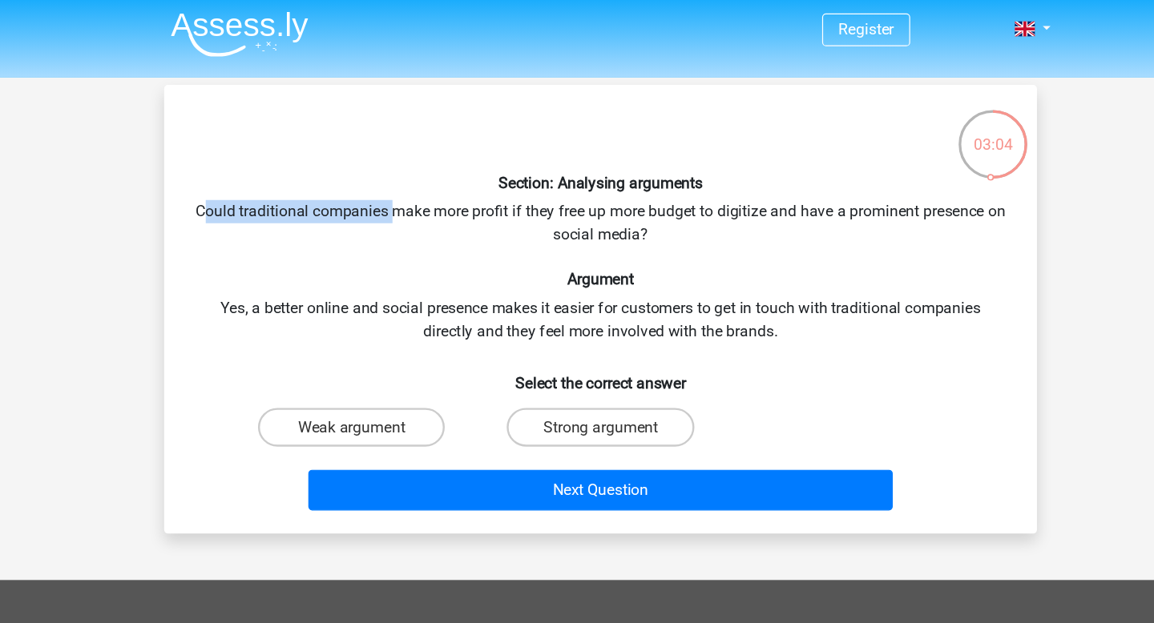
drag, startPoint x: 253, startPoint y: 176, endPoint x: 410, endPoint y: 181, distance: 157.1
click at [410, 181] on div "Section: Analysing arguments Could traditional companies make more profit if th…" at bounding box center [577, 260] width 710 height 346
click at [583, 363] on input "Strong argument" at bounding box center [582, 362] width 10 height 10
radio input "true"
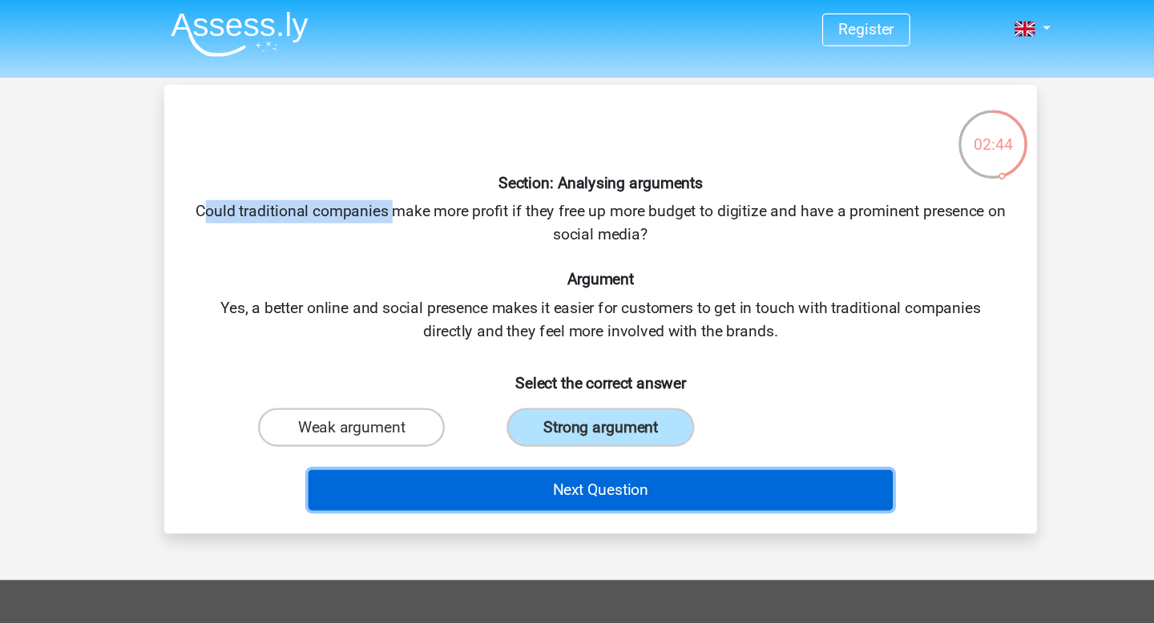
click at [584, 408] on button "Next Question" at bounding box center [577, 410] width 485 height 34
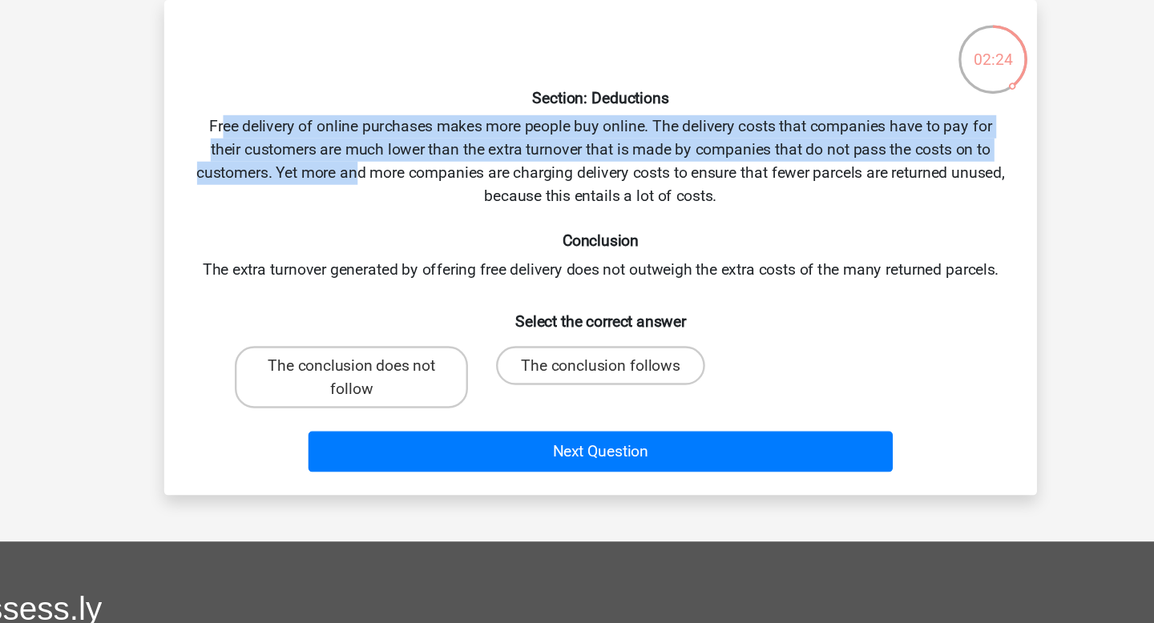
drag, startPoint x: 264, startPoint y: 179, endPoint x: 396, endPoint y: 225, distance: 139.9
click at [396, 225] on div "Section: Deductions Free delivery of online purchases makes more people buy onl…" at bounding box center [577, 279] width 710 height 385
click at [396, 224] on div "Section: Deductions Free delivery of online purchases makes more people buy onl…" at bounding box center [577, 279] width 710 height 385
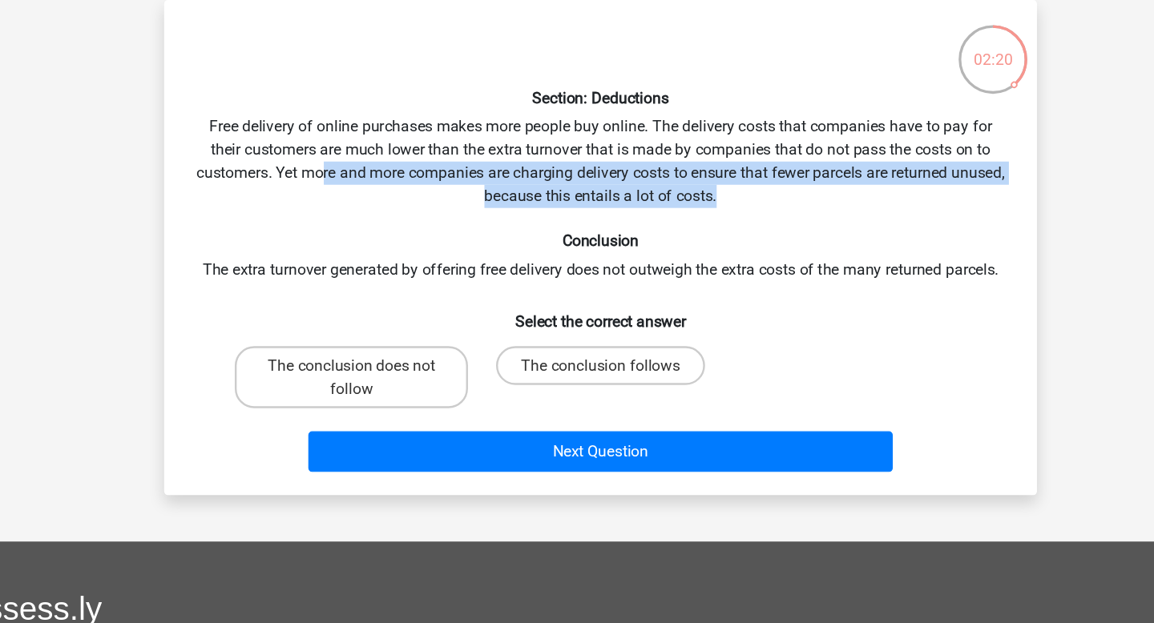
drag, startPoint x: 366, startPoint y: 222, endPoint x: 715, endPoint y: 235, distance: 348.8
click at [715, 235] on div "Section: Deductions Free delivery of online purchases makes more people buy onl…" at bounding box center [577, 279] width 710 height 385
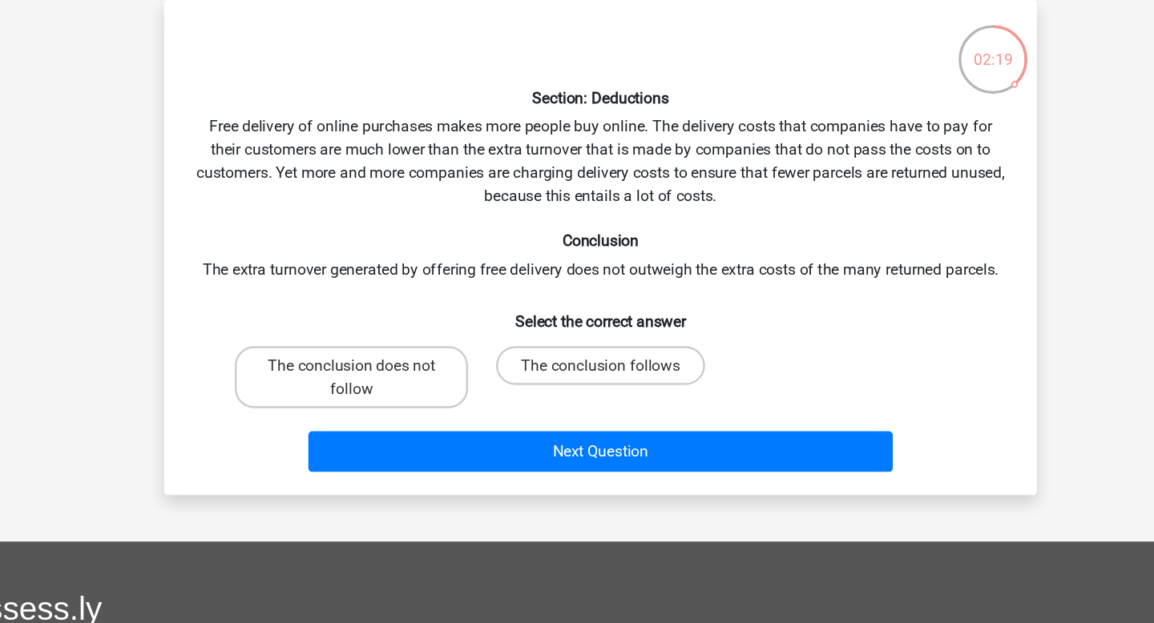
click at [716, 238] on div "Section: Deductions Free delivery of online purchases makes more people buy onl…" at bounding box center [577, 279] width 710 height 385
click at [511, 377] on label "The conclusion follows" at bounding box center [576, 377] width 173 height 32
click at [577, 377] on input "The conclusion follows" at bounding box center [582, 382] width 10 height 10
radio input "true"
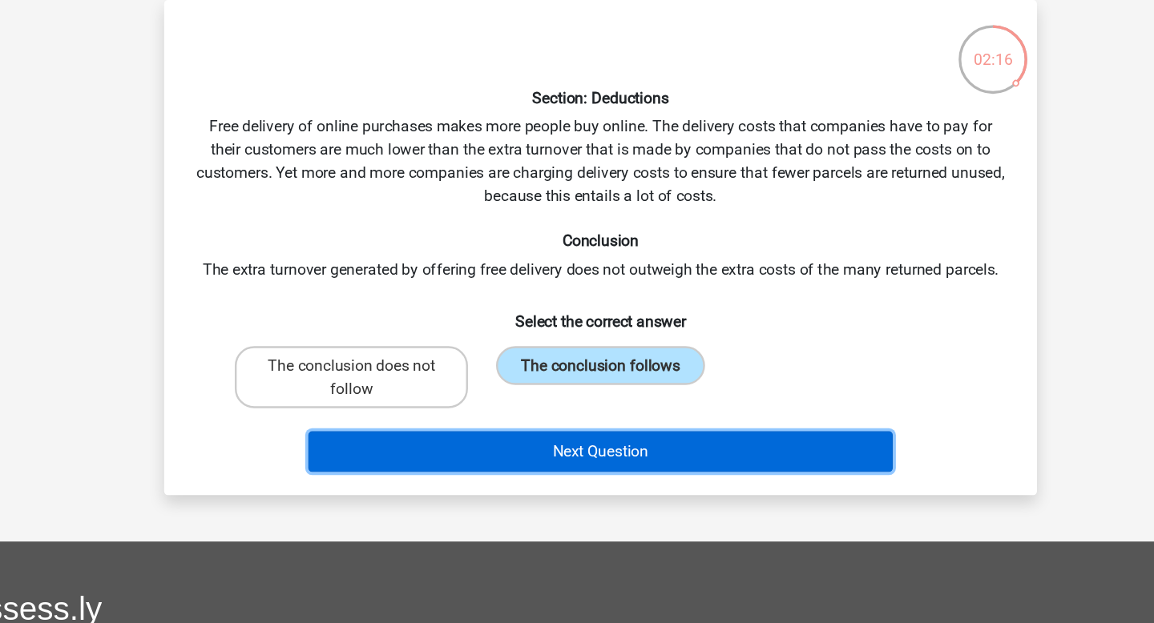
click at [581, 457] on button "Next Question" at bounding box center [577, 448] width 485 height 34
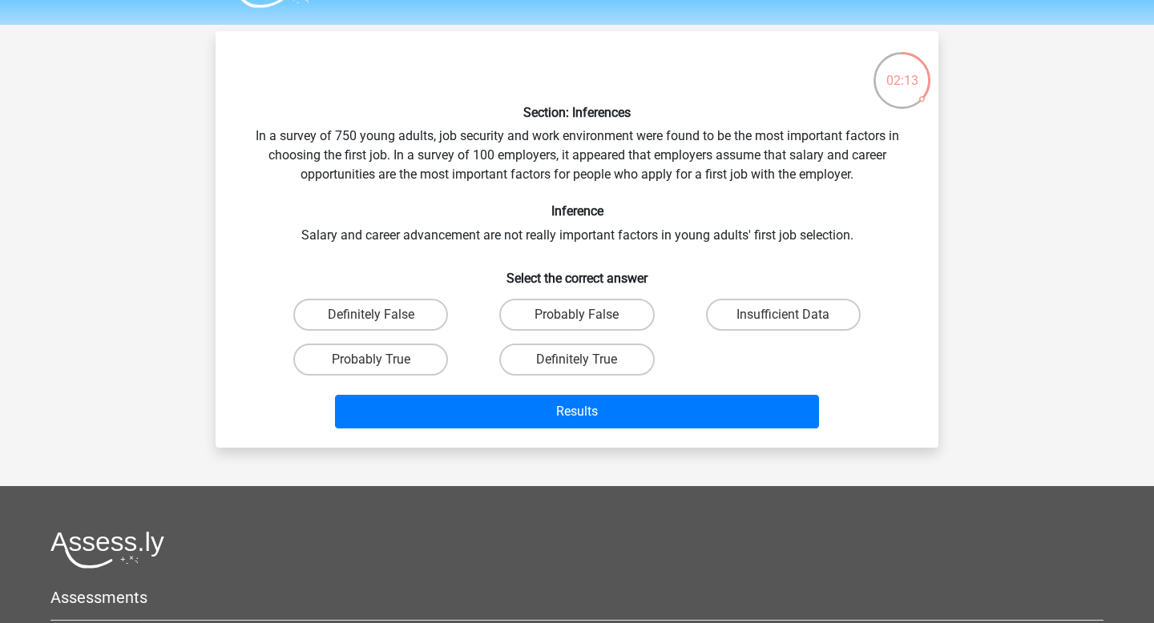
scroll to position [43, 0]
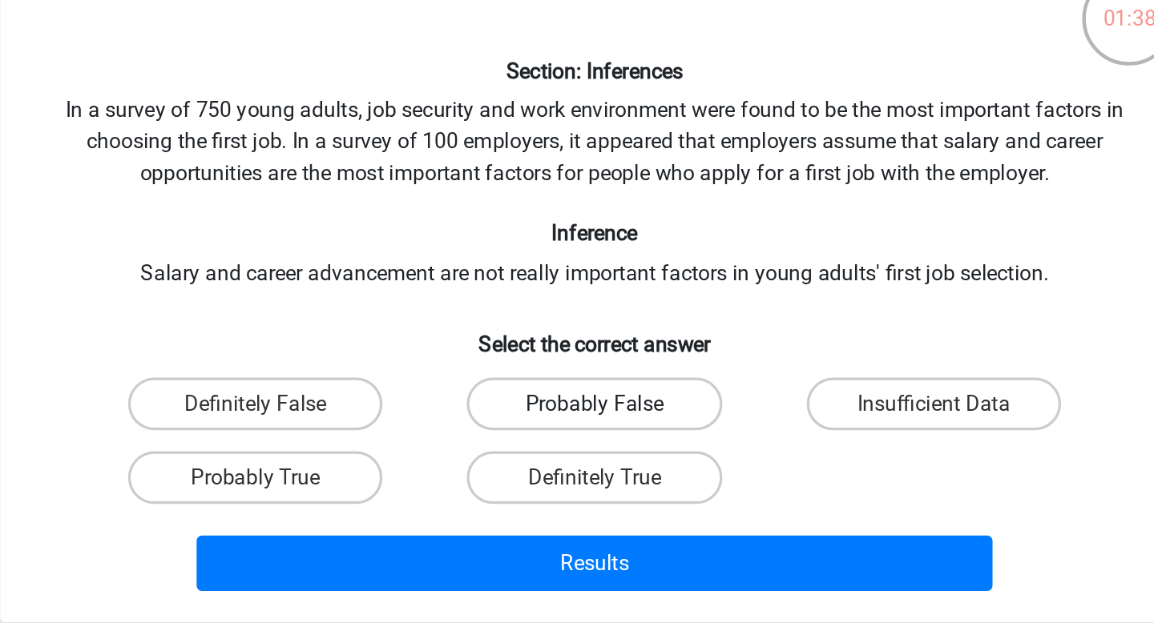
click at [598, 315] on label "Probably False" at bounding box center [576, 314] width 155 height 32
click at [587, 315] on input "Probably False" at bounding box center [582, 319] width 10 height 10
radio input "true"
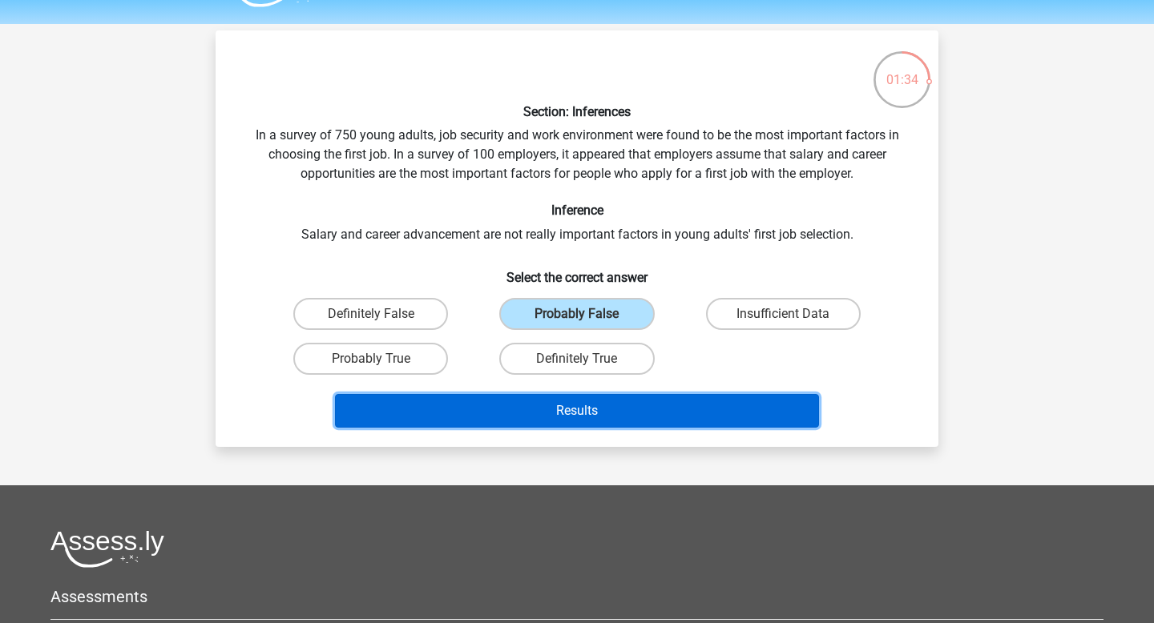
click at [603, 425] on button "Results" at bounding box center [577, 411] width 485 height 34
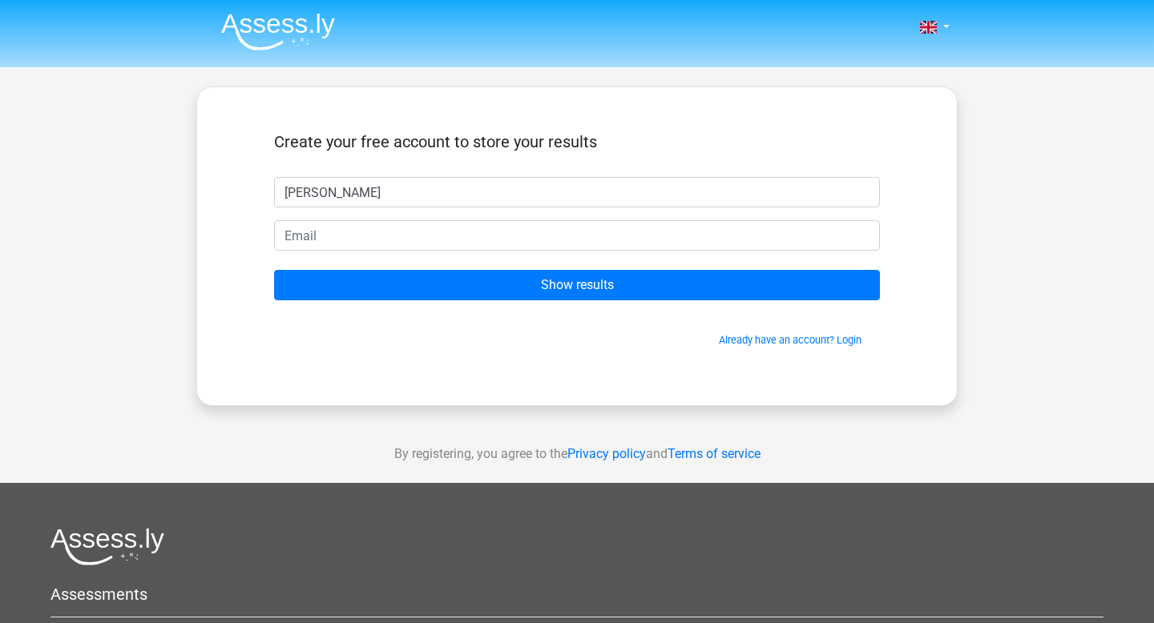
type input "anisha"
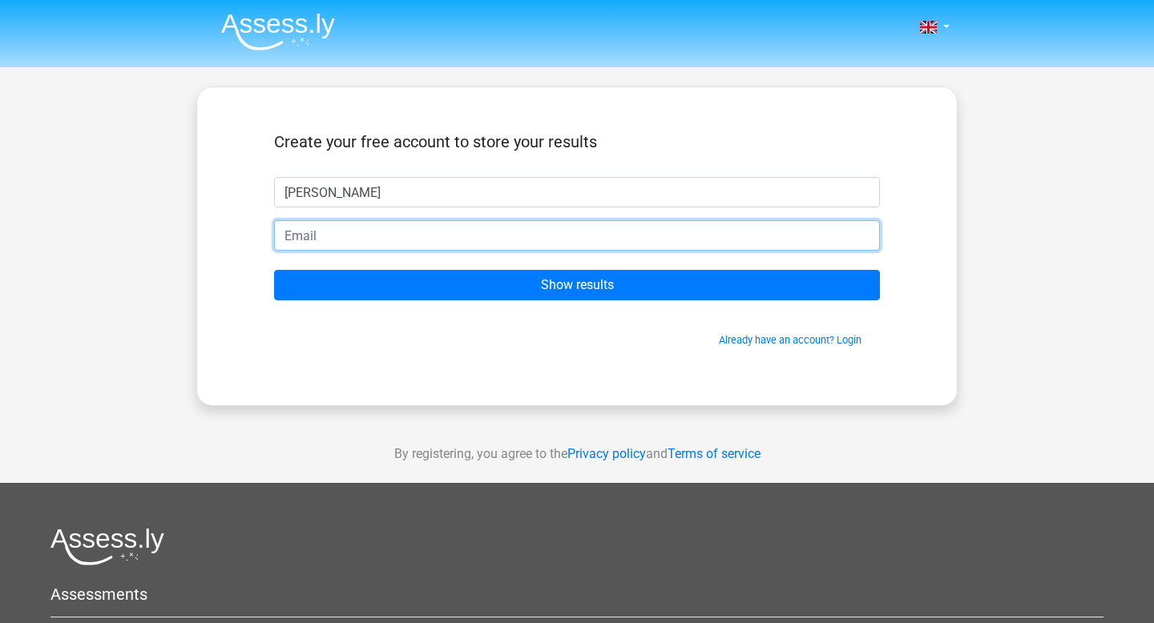
click at [533, 236] on input "email" at bounding box center [577, 235] width 606 height 30
type input "anisharatnam07@gmail.com"
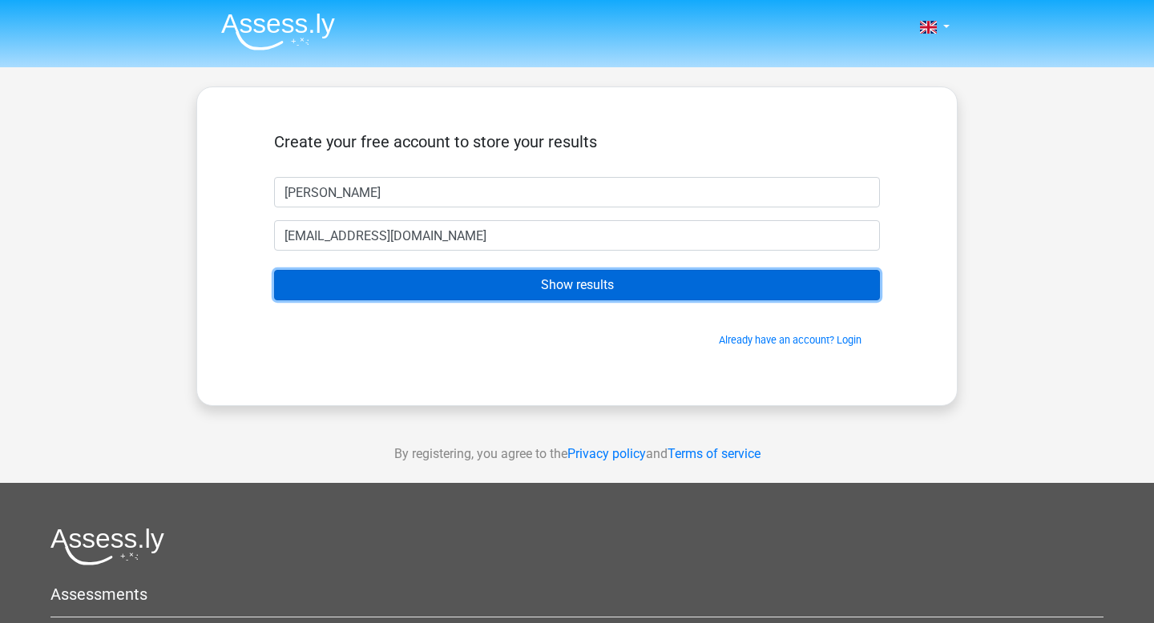
click at [441, 283] on input "Show results" at bounding box center [577, 285] width 606 height 30
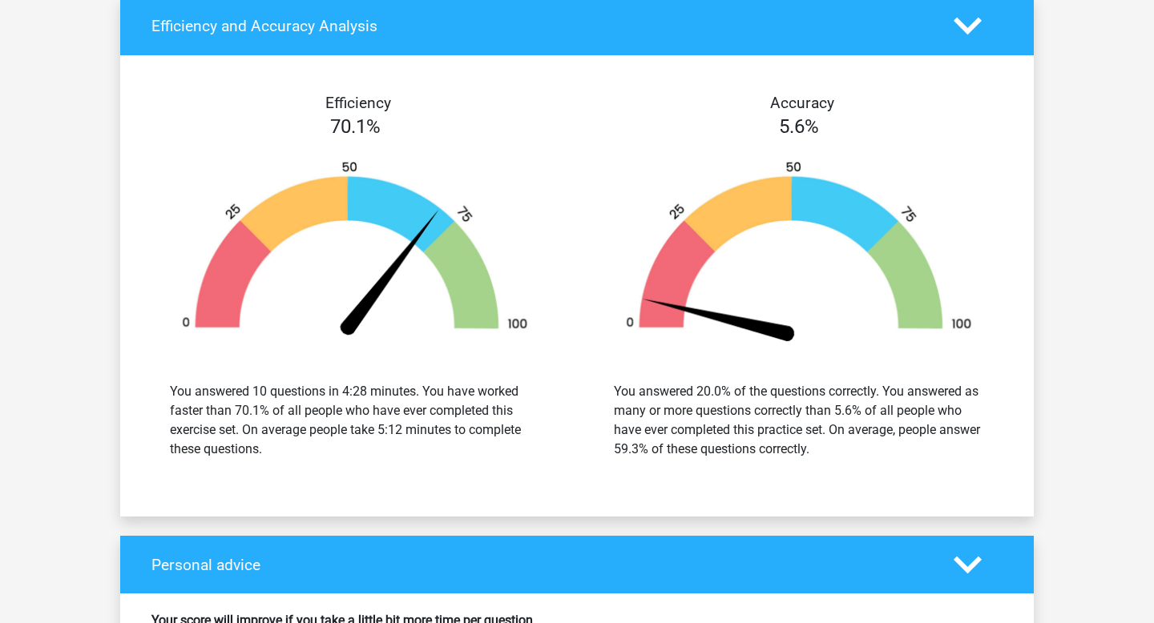
scroll to position [1846, 0]
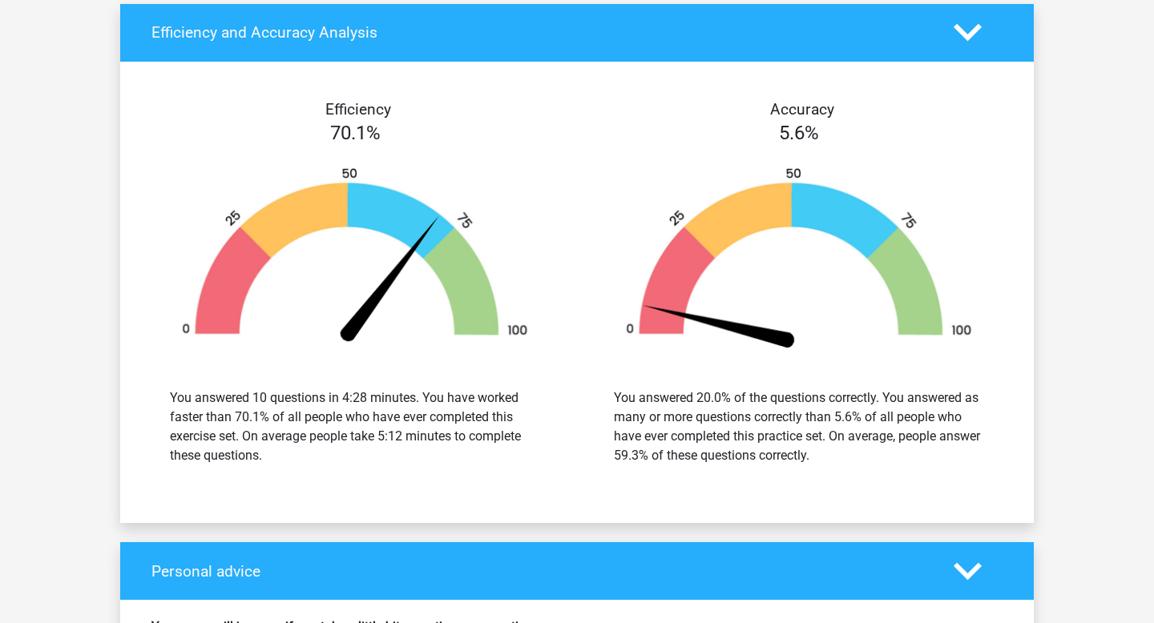
drag, startPoint x: 197, startPoint y: 391, endPoint x: 375, endPoint y: 439, distance: 184.3
click at [375, 439] on div "You answered 10 questions in 4:28 minutes. You have worked faster than 70.1% of…" at bounding box center [355, 427] width 370 height 77
click at [375, 422] on div "You answered 10 questions in 4:28 minutes. You have worked faster than 70.1% of…" at bounding box center [355, 427] width 370 height 77
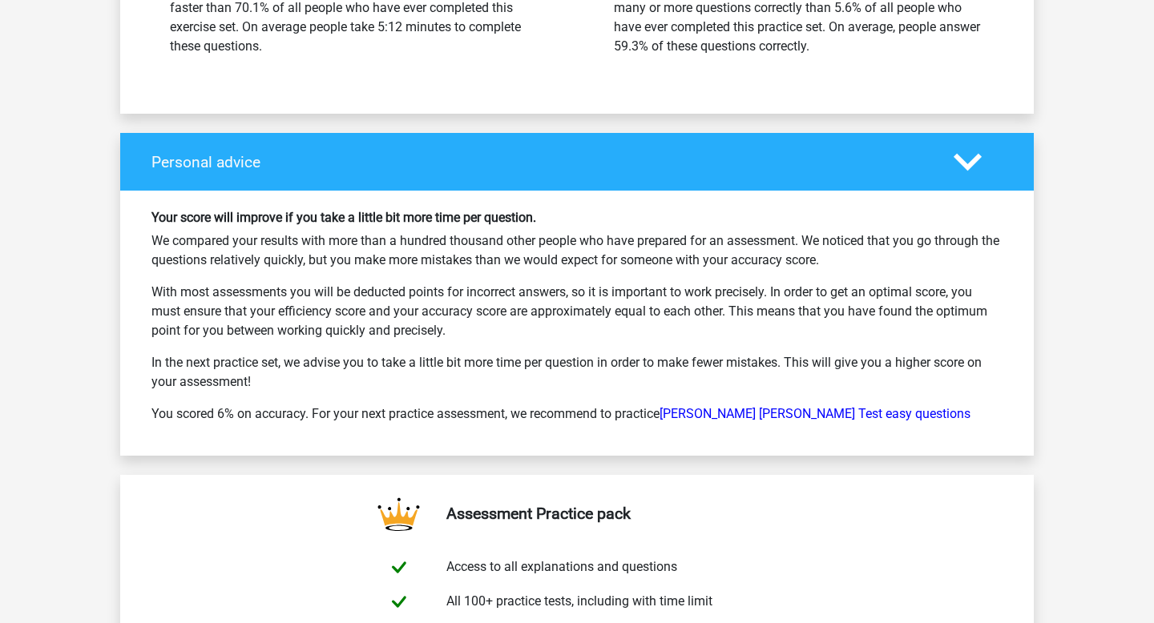
scroll to position [2256, 0]
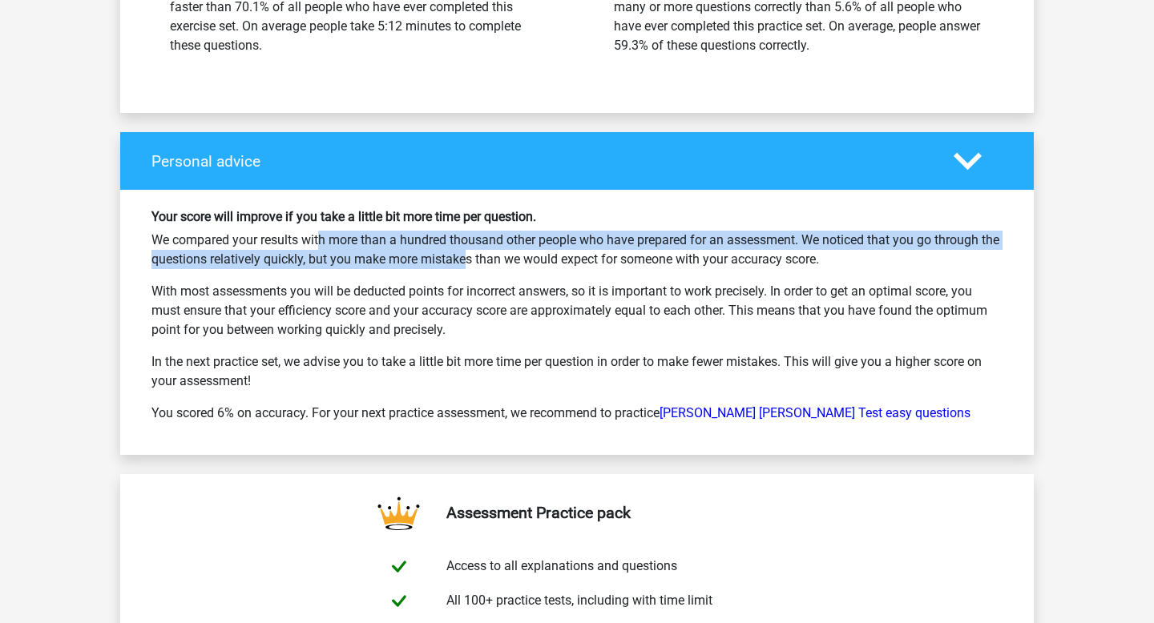
drag, startPoint x: 262, startPoint y: 221, endPoint x: 477, endPoint y: 264, distance: 219.0
click at [455, 256] on p "We compared your results with more than a hundred thousand other people who hav…" at bounding box center [576, 250] width 851 height 38
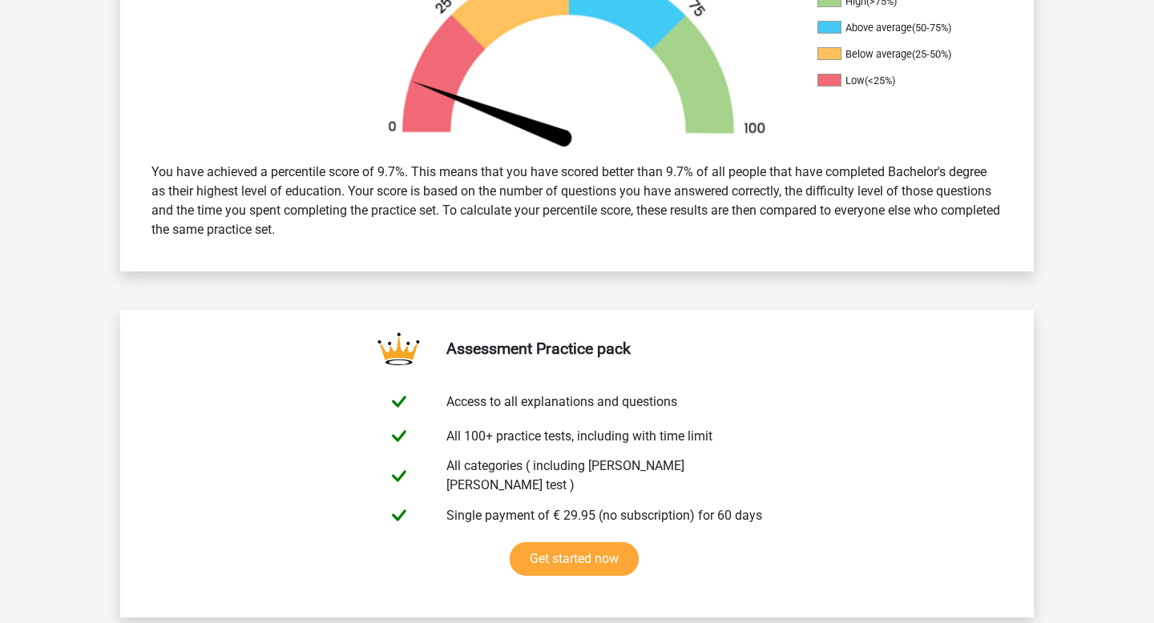
scroll to position [726, 0]
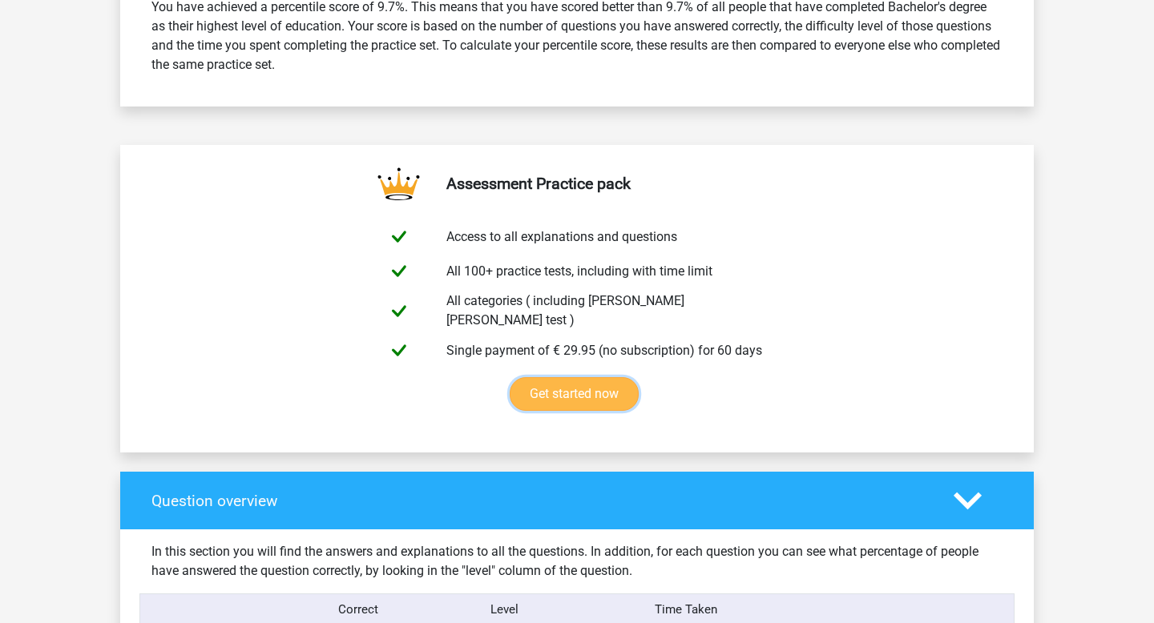
click at [538, 385] on link "Get started now" at bounding box center [574, 394] width 129 height 34
